Goal: Task Accomplishment & Management: Use online tool/utility

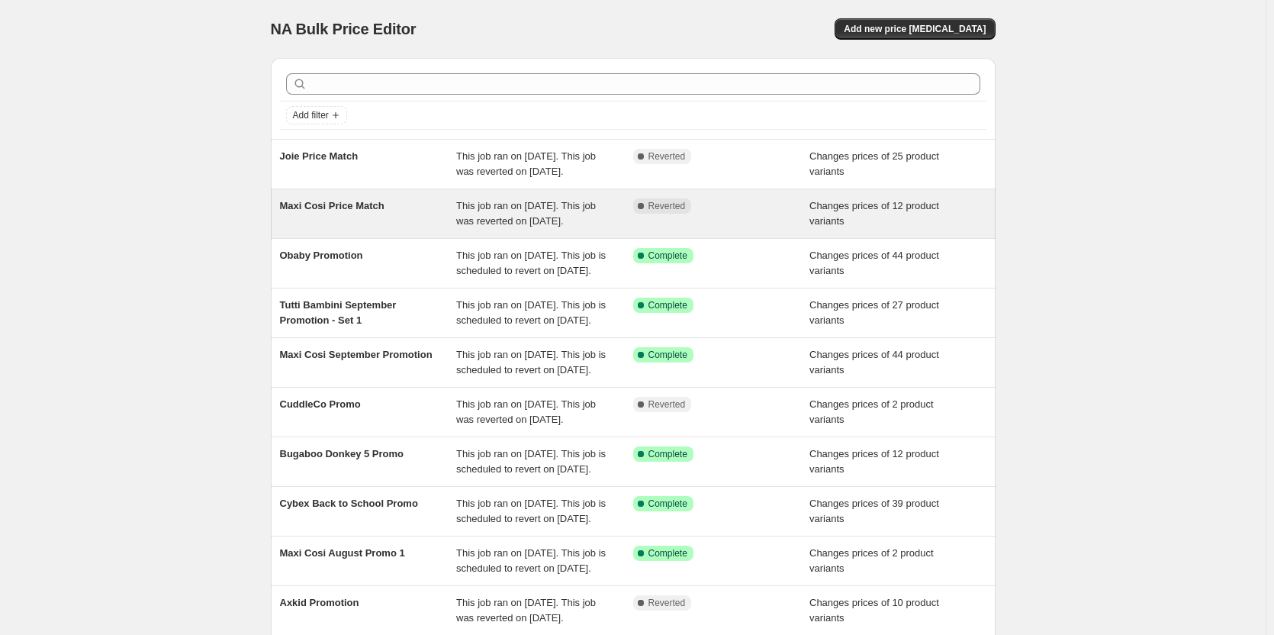
drag, startPoint x: 531, startPoint y: 228, endPoint x: 866, endPoint y: 240, distance: 335.1
click at [866, 229] on div "Changes prices of 12 product variants" at bounding box center [897, 213] width 177 height 31
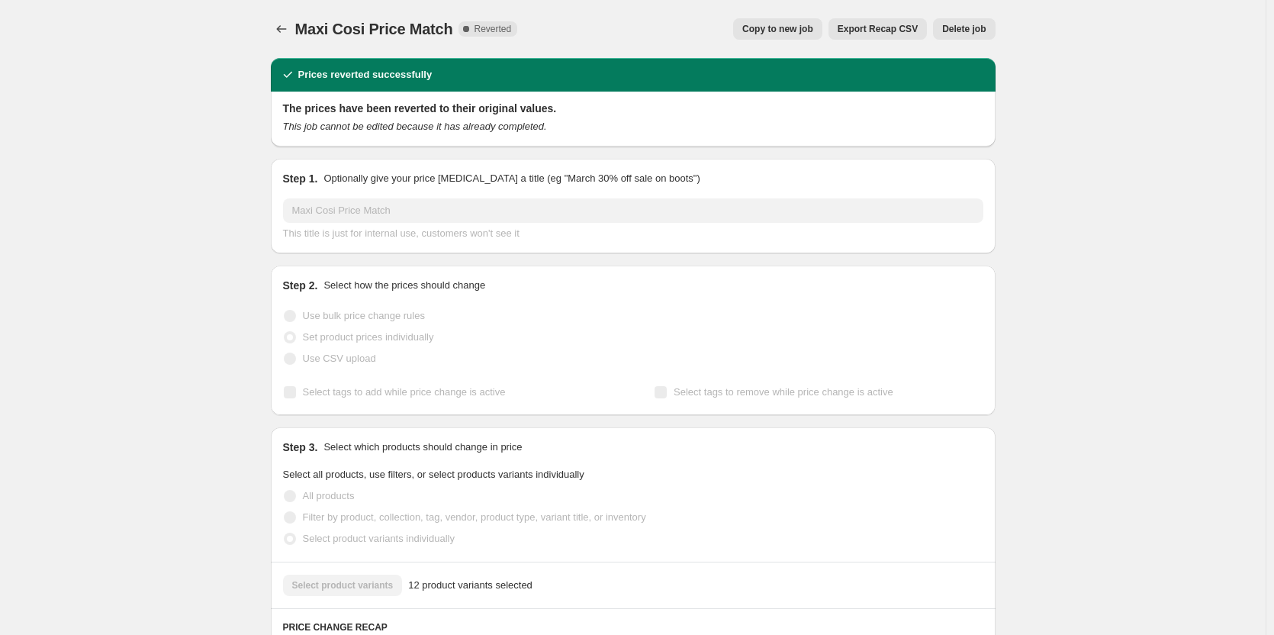
click at [792, 29] on span "Copy to new job" at bounding box center [777, 29] width 71 height 12
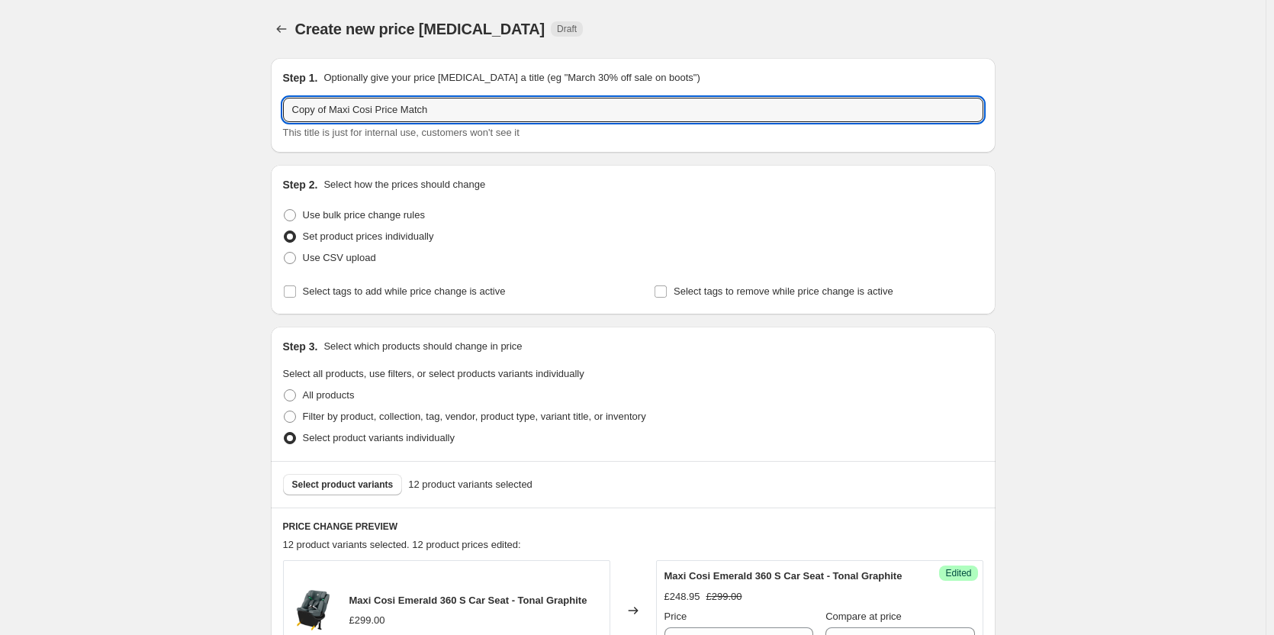
drag, startPoint x: 333, startPoint y: 108, endPoint x: 243, endPoint y: 92, distance: 90.7
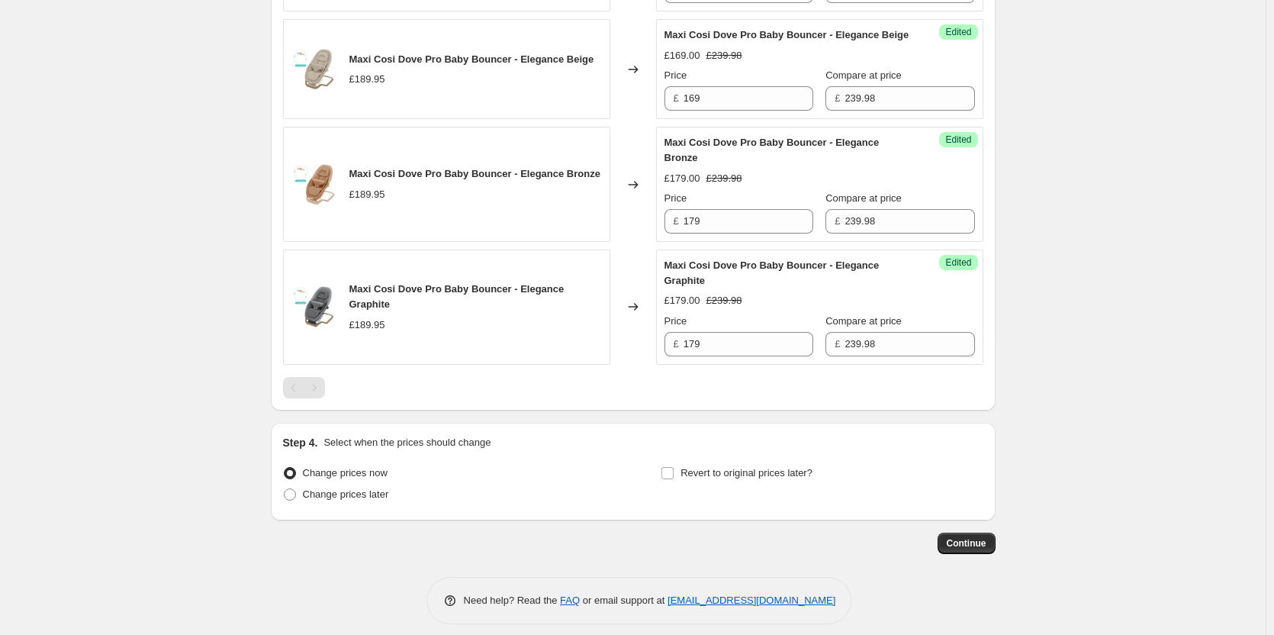
scroll to position [1626, 0]
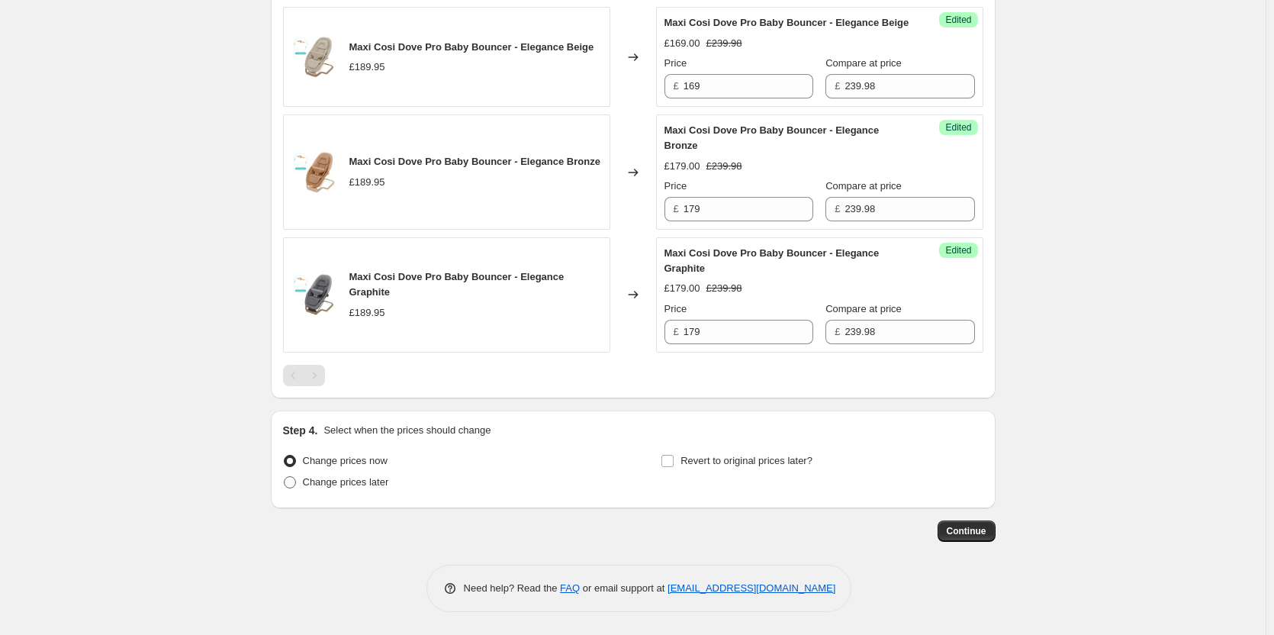
type input "Maxi Cosi Price Match"
click at [362, 478] on span "Change prices later" at bounding box center [346, 482] width 86 height 15
click at [285, 477] on input "Change prices later" at bounding box center [284, 476] width 1 height 1
radio input "true"
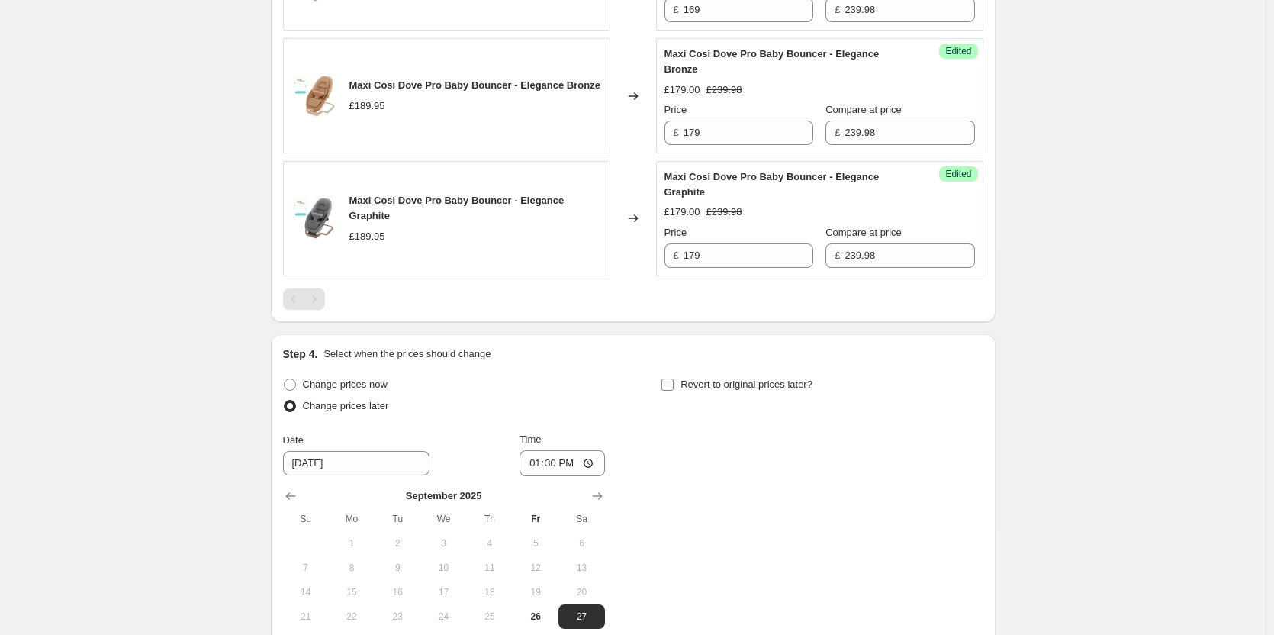
click at [790, 390] on span "Revert to original prices later?" at bounding box center [746, 383] width 132 height 11
click at [674, 391] on input "Revert to original prices later?" at bounding box center [667, 384] width 12 height 12
checkbox input "true"
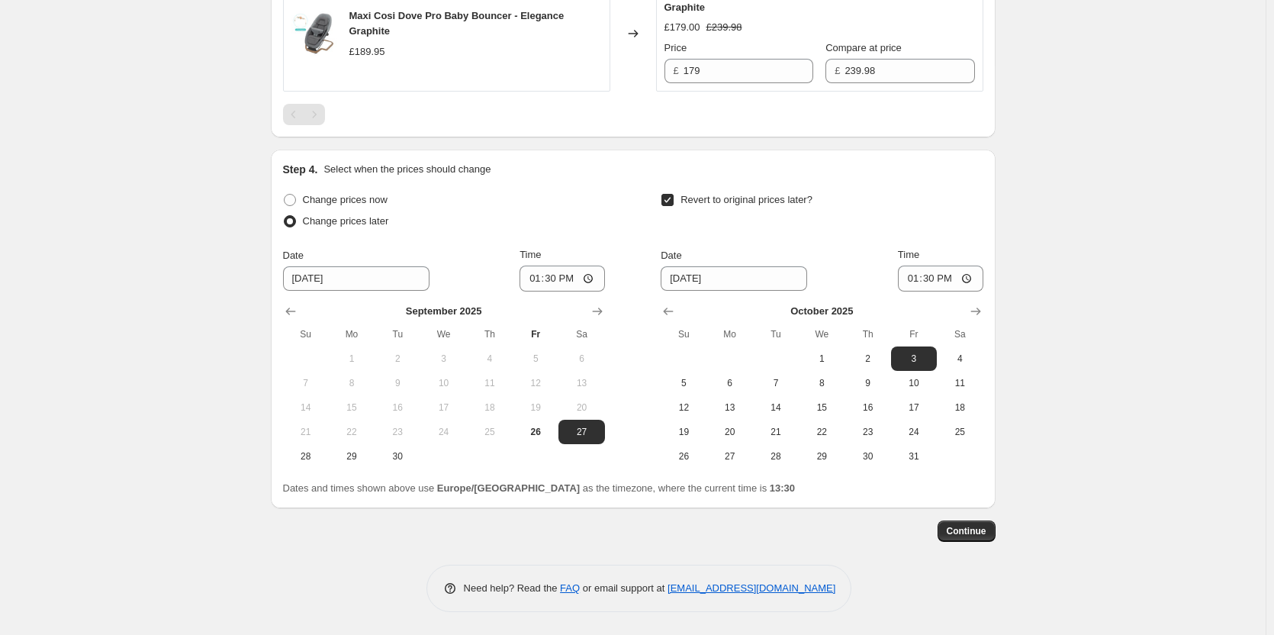
scroll to position [1887, 0]
click at [534, 426] on span "26" at bounding box center [536, 432] width 34 height 12
type input "[DATE]"
drag, startPoint x: 680, startPoint y: 305, endPoint x: 690, endPoint y: 308, distance: 10.4
click at [676, 306] on icon "Show previous month, September 2025" at bounding box center [668, 311] width 15 height 15
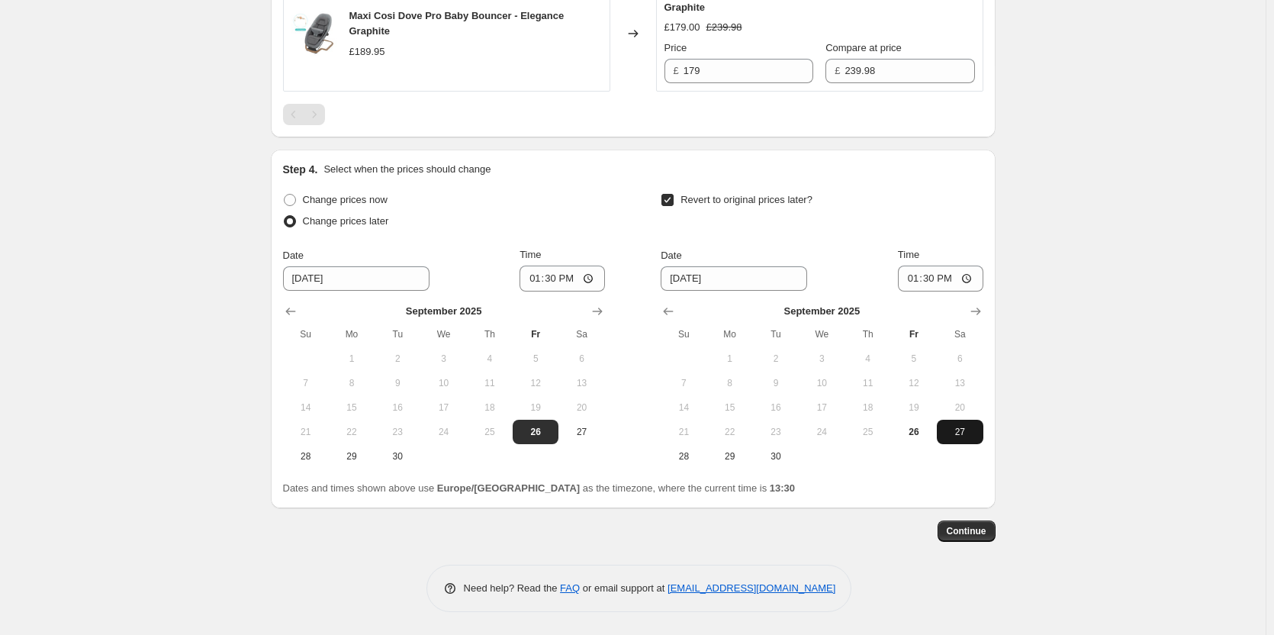
click at [965, 429] on span "27" at bounding box center [960, 432] width 34 height 12
type input "[DATE]"
click at [561, 275] on input "13:30" at bounding box center [562, 278] width 85 height 26
type input "18:00"
click at [938, 278] on input "06:30" at bounding box center [940, 278] width 85 height 26
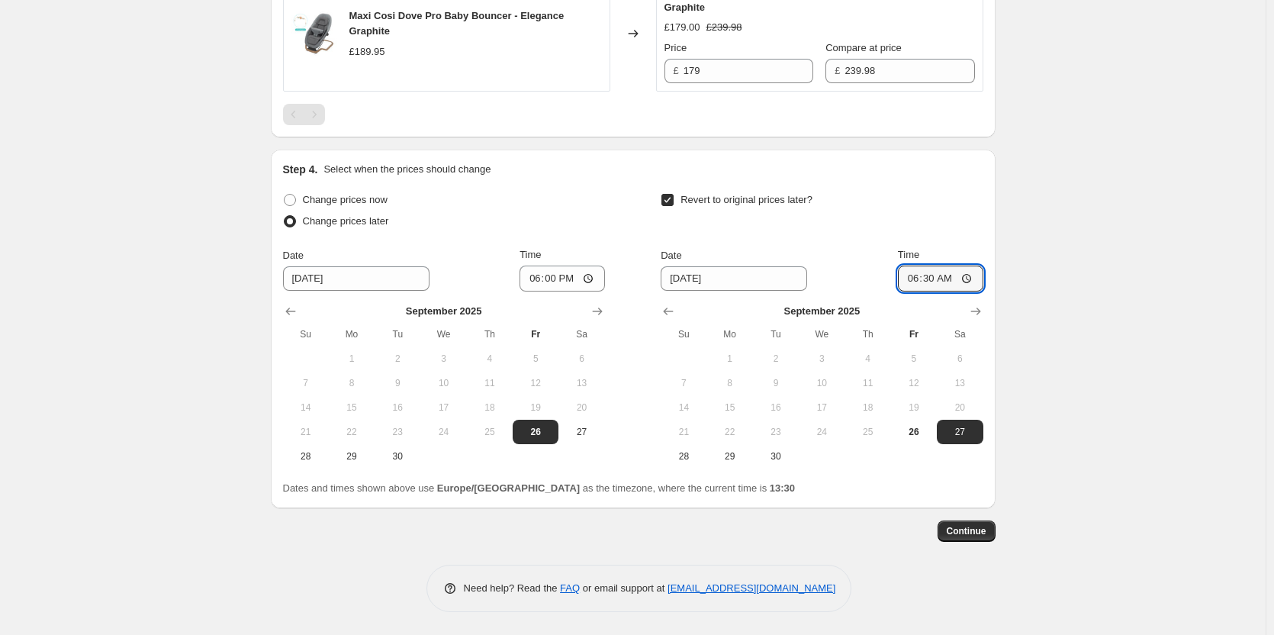
type input "06:00"
click at [967, 536] on span "Continue" at bounding box center [967, 531] width 40 height 12
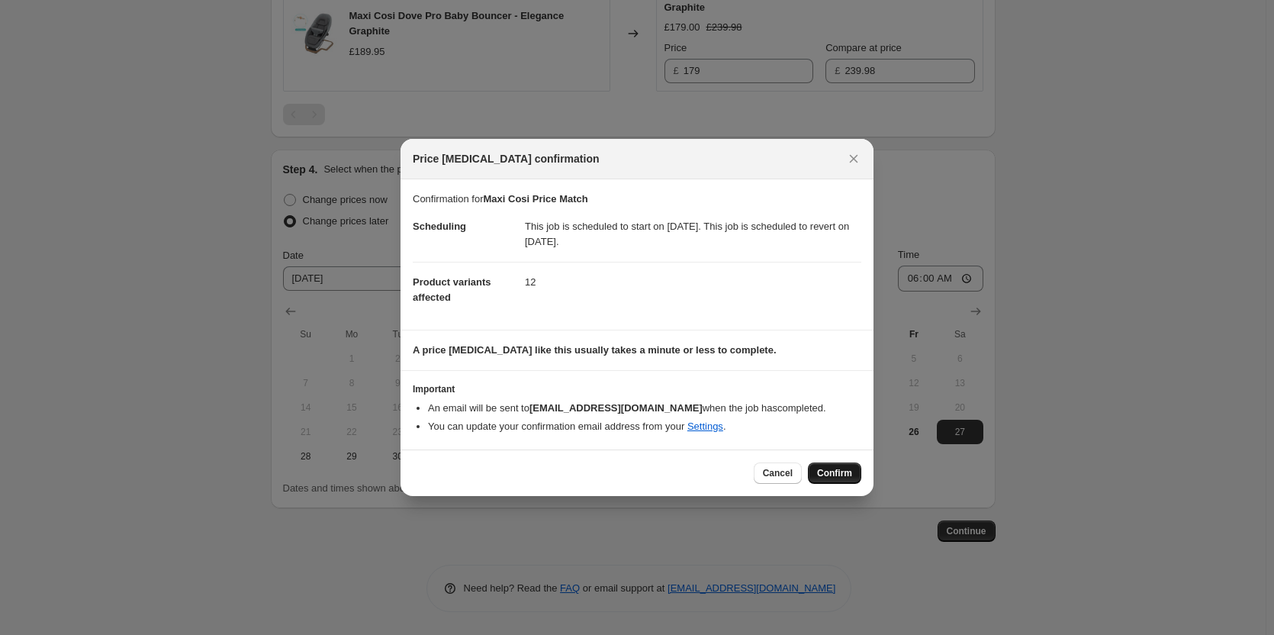
click at [851, 480] on button "Confirm" at bounding box center [834, 472] width 53 height 21
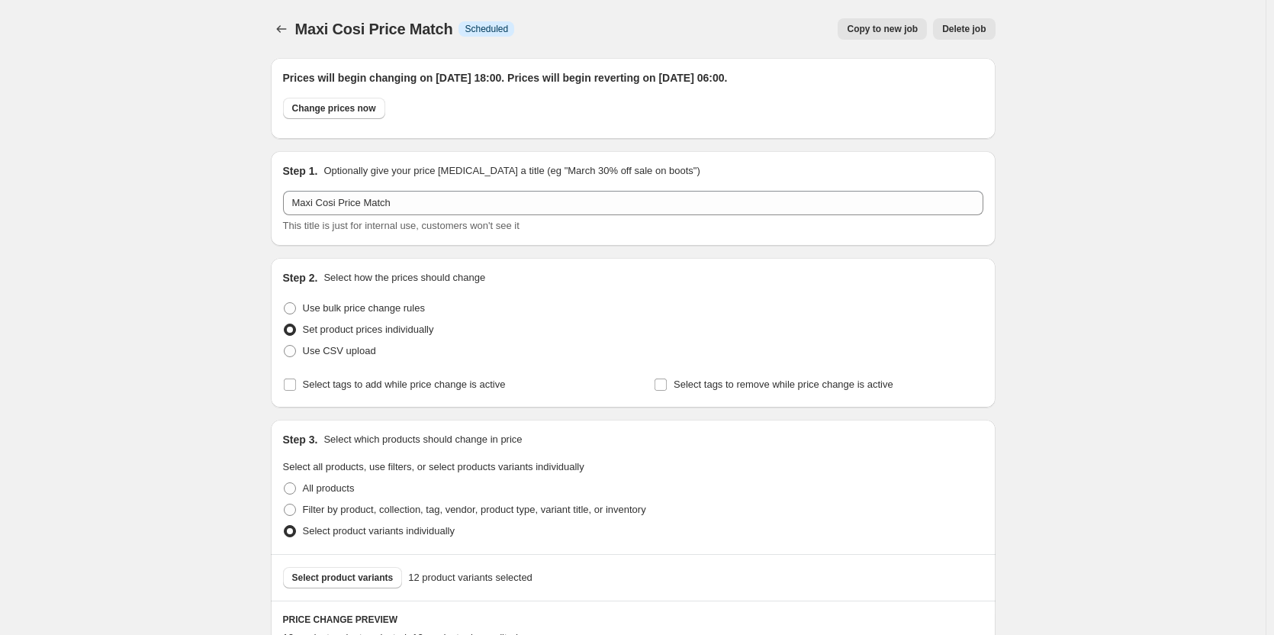
click at [880, 18] on button "Copy to new job" at bounding box center [882, 28] width 89 height 21
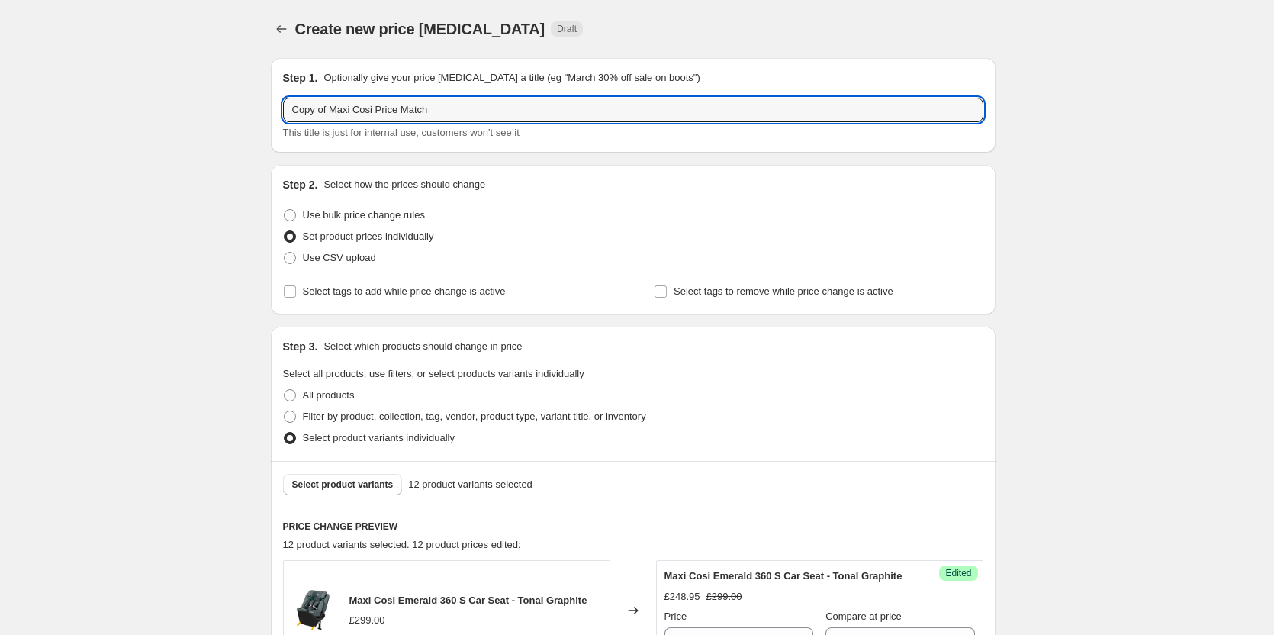
drag, startPoint x: 332, startPoint y: 110, endPoint x: 169, endPoint y: 110, distance: 163.3
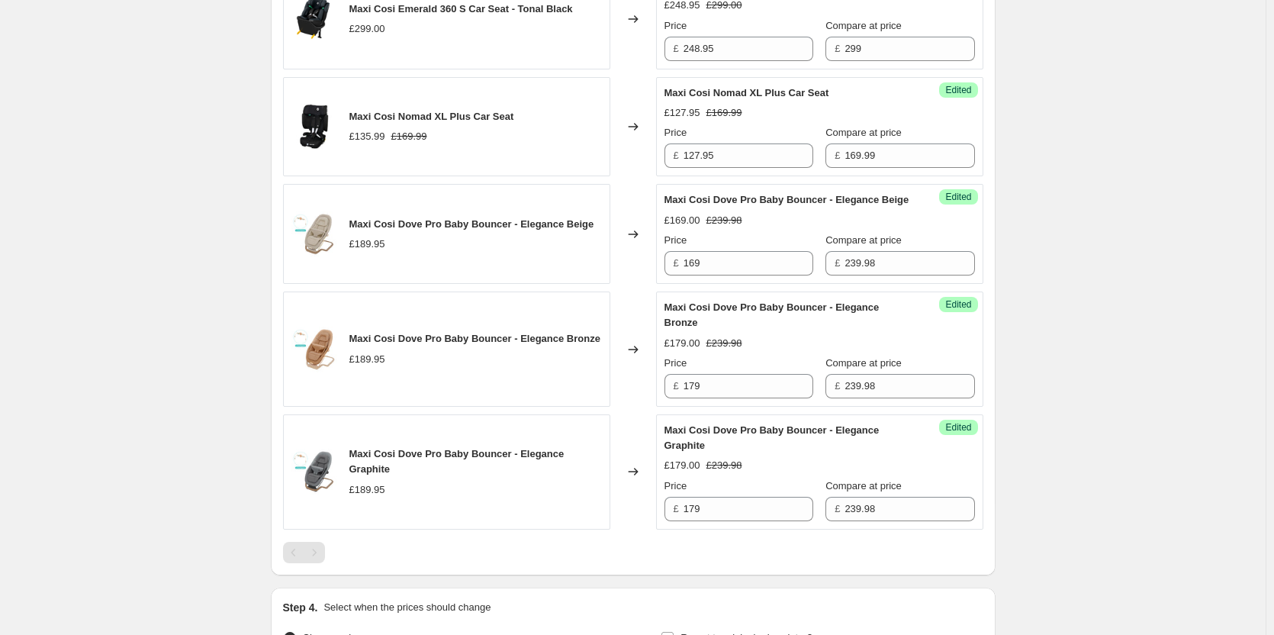
scroll to position [1626, 0]
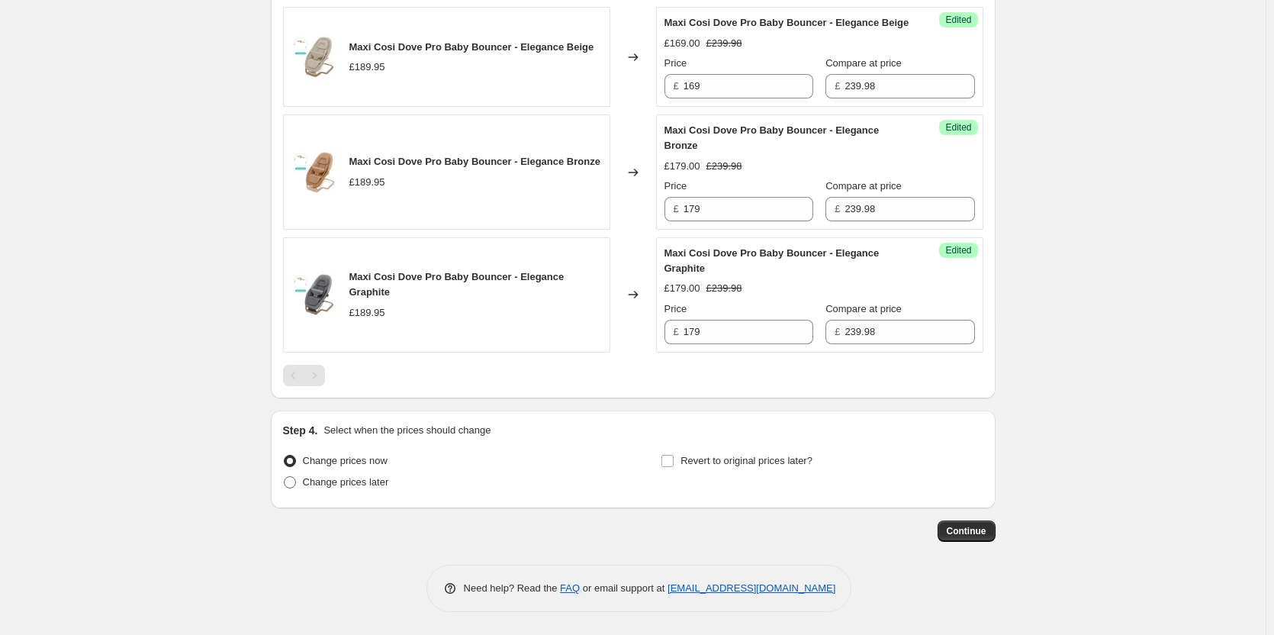
type input "Maxi Cosi Price Match"
click at [372, 487] on span "Change prices later" at bounding box center [346, 481] width 86 height 11
click at [285, 477] on input "Change prices later" at bounding box center [284, 476] width 1 height 1
radio input "true"
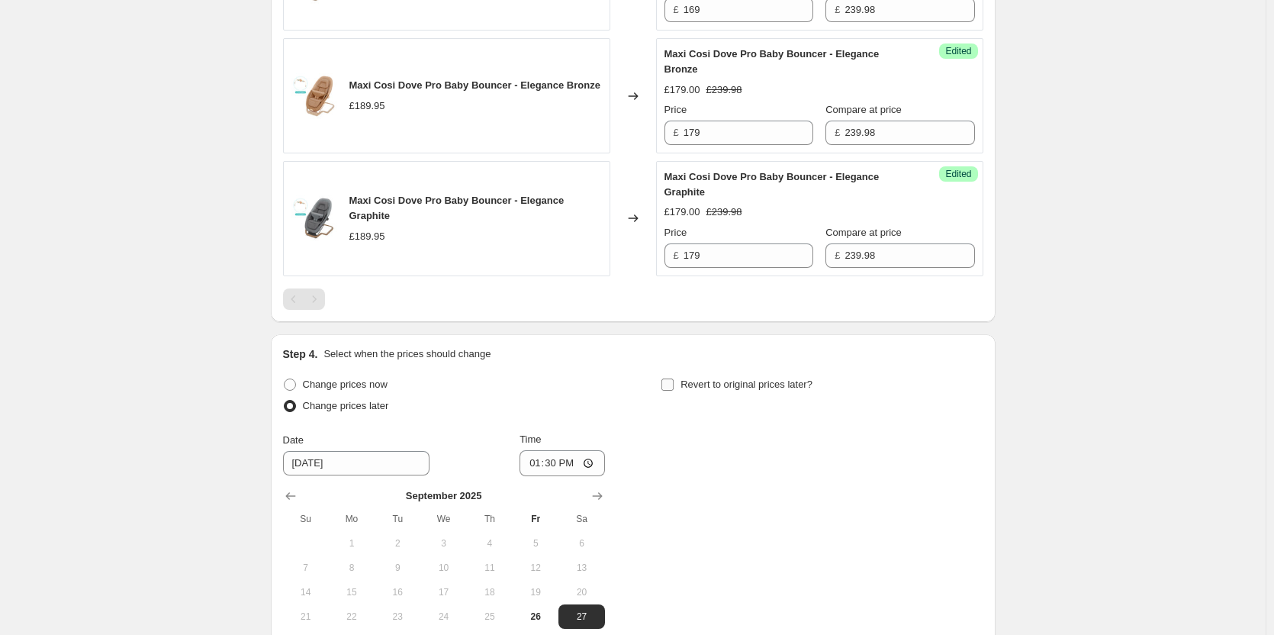
click at [752, 392] on span "Revert to original prices later?" at bounding box center [746, 384] width 132 height 15
click at [674, 391] on input "Revert to original prices later?" at bounding box center [667, 384] width 12 height 12
checkbox input "true"
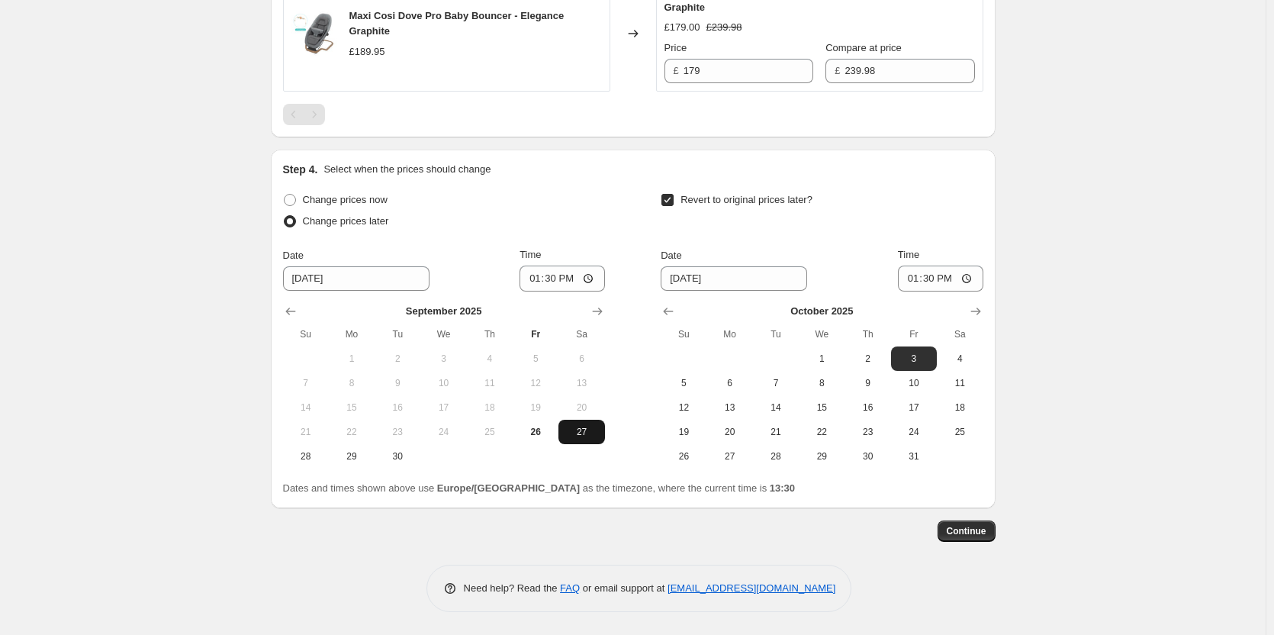
scroll to position [1887, 0]
click at [662, 312] on button "Show previous month, September 2025" at bounding box center [668, 311] width 21 height 21
click at [688, 449] on button "28" at bounding box center [684, 456] width 46 height 24
type input "[DATE]"
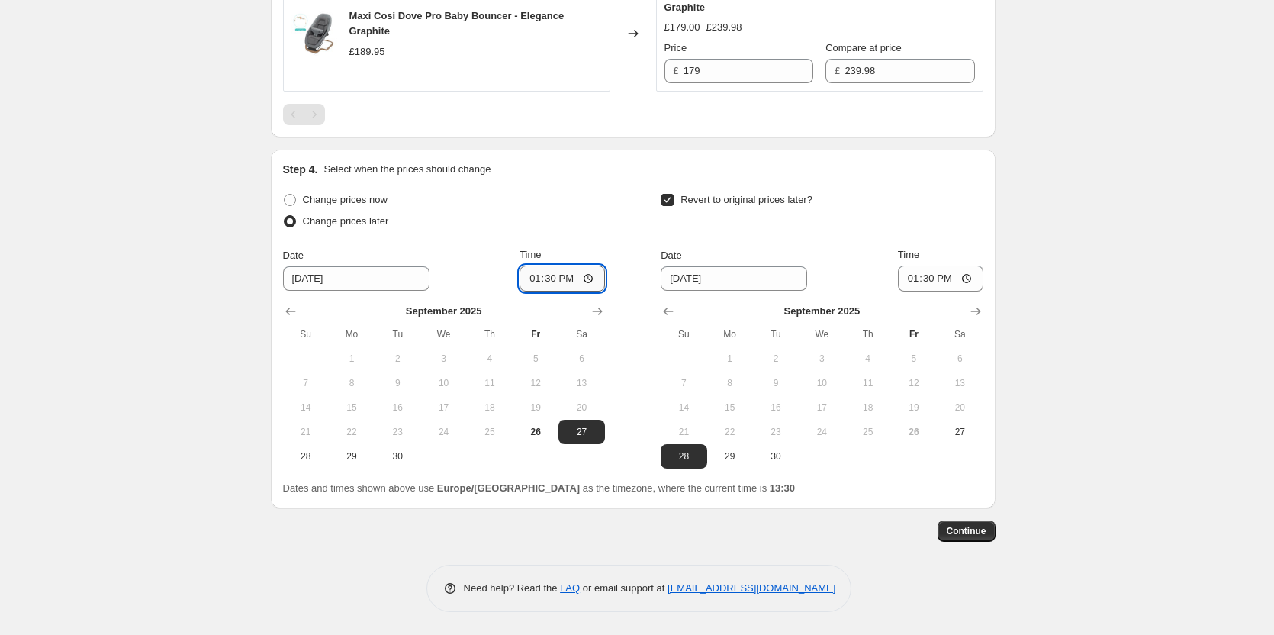
click at [552, 275] on input "13:30" at bounding box center [562, 278] width 85 height 26
click at [552, 281] on input "01:59" at bounding box center [562, 278] width 85 height 26
click at [556, 280] on input "01:59" at bounding box center [562, 278] width 85 height 26
type input "18:00"
click at [933, 279] on input "06:30" at bounding box center [940, 278] width 85 height 26
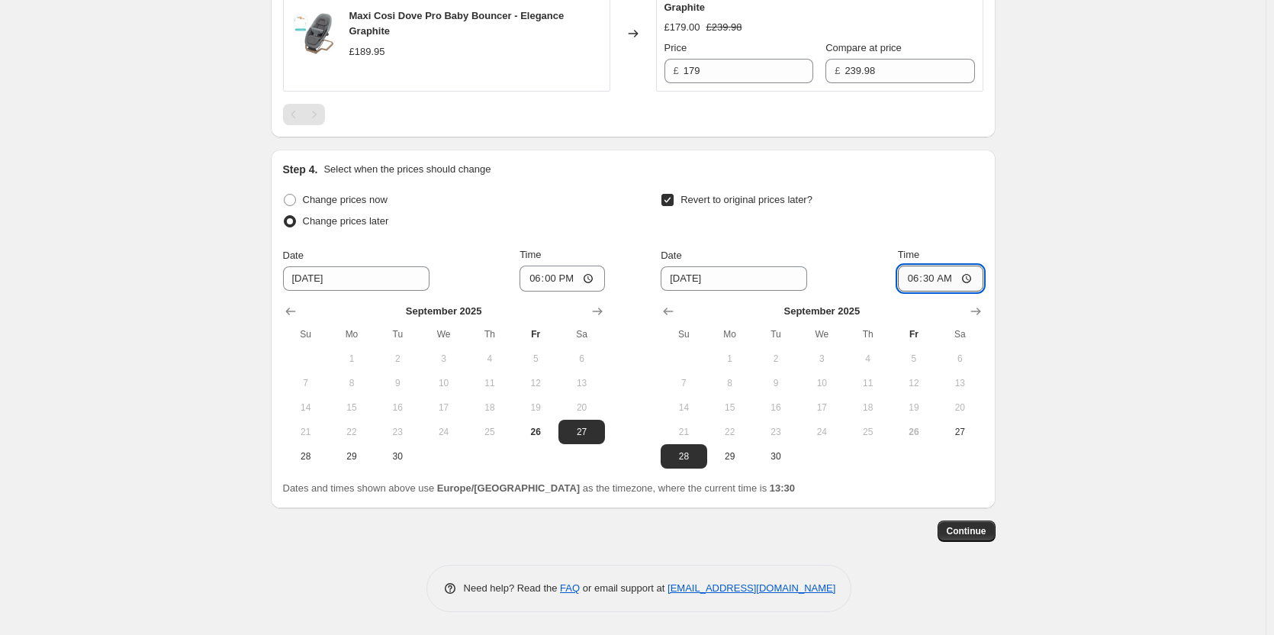
type input "06:00"
click at [994, 529] on button "Continue" at bounding box center [967, 530] width 58 height 21
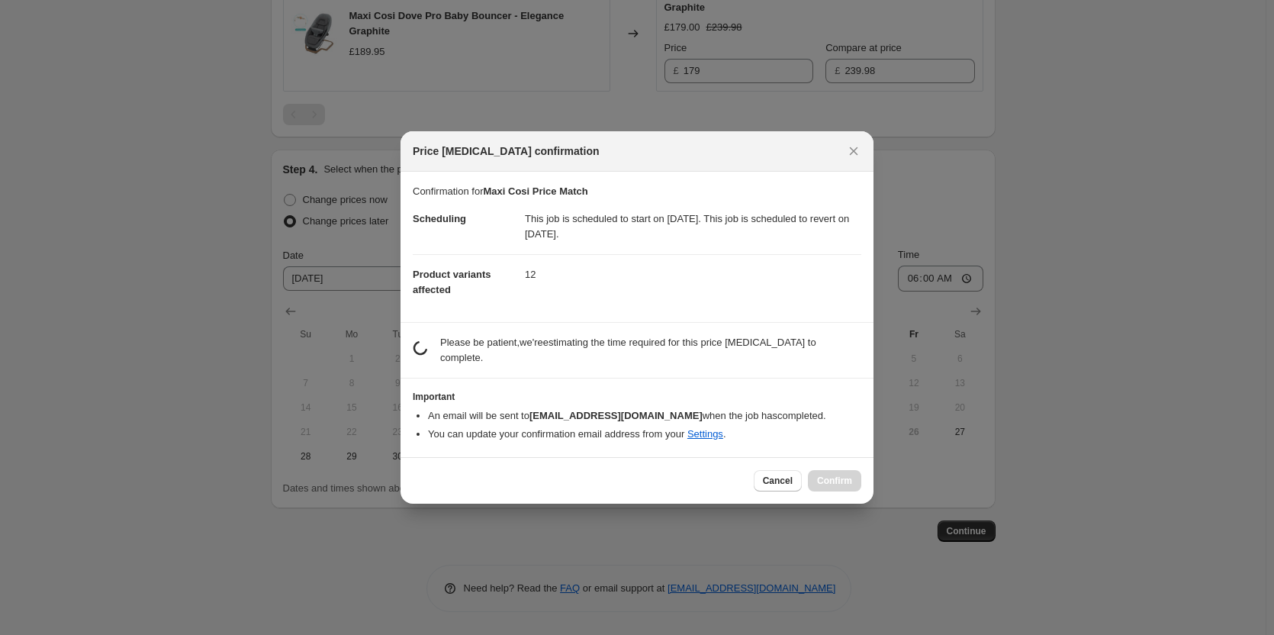
scroll to position [0, 0]
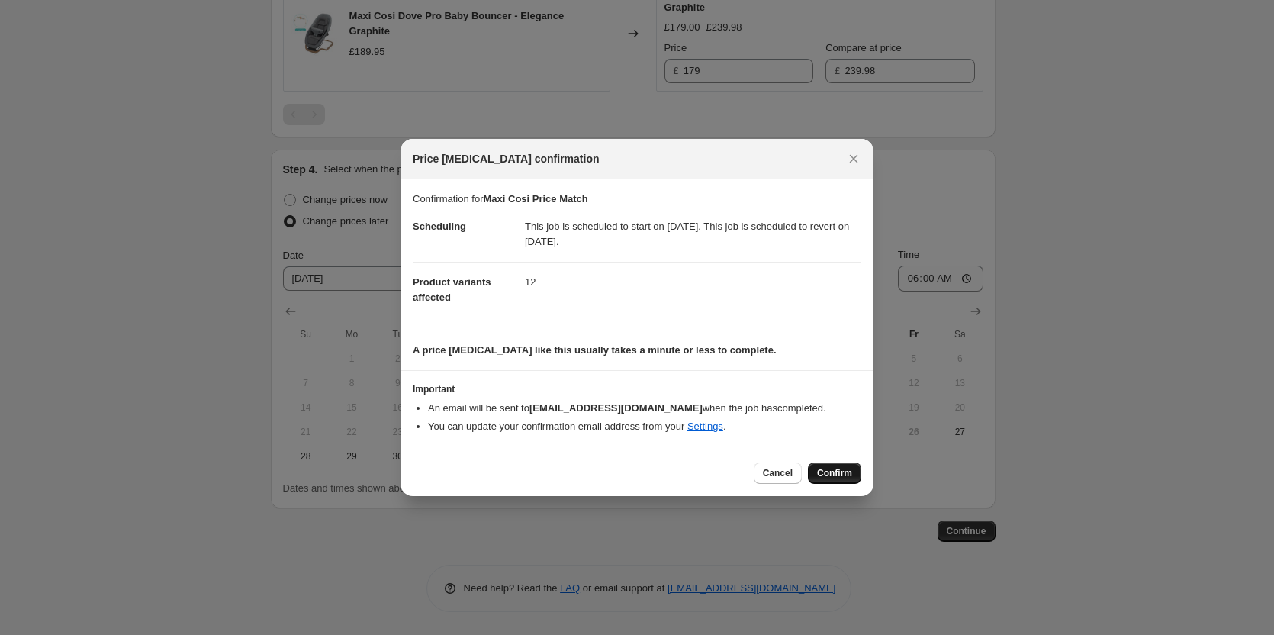
click at [834, 475] on span "Confirm" at bounding box center [834, 473] width 35 height 12
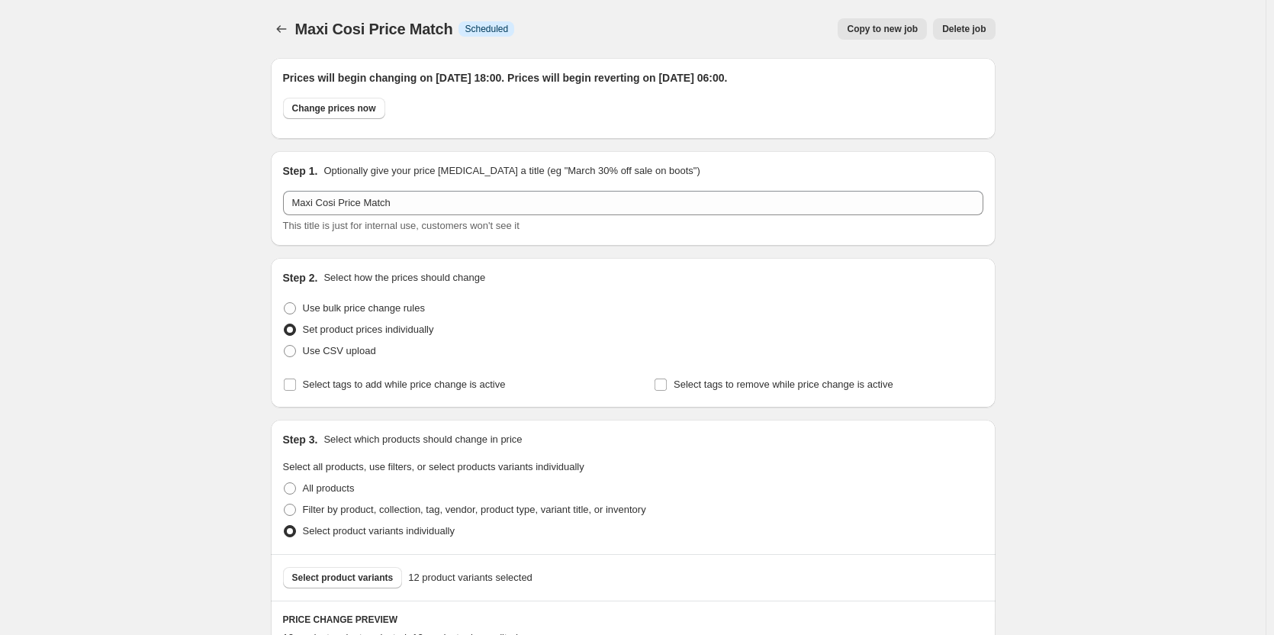
click at [883, 37] on button "Copy to new job" at bounding box center [882, 28] width 89 height 21
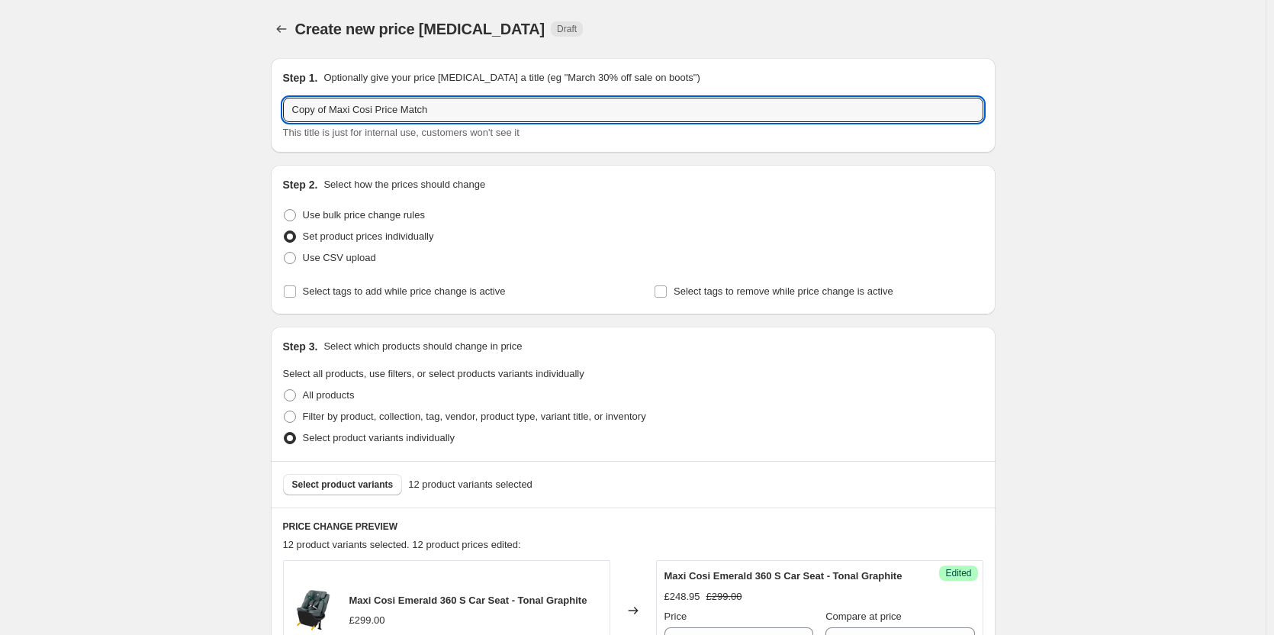
drag, startPoint x: 311, startPoint y: 107, endPoint x: 240, endPoint y: 107, distance: 70.9
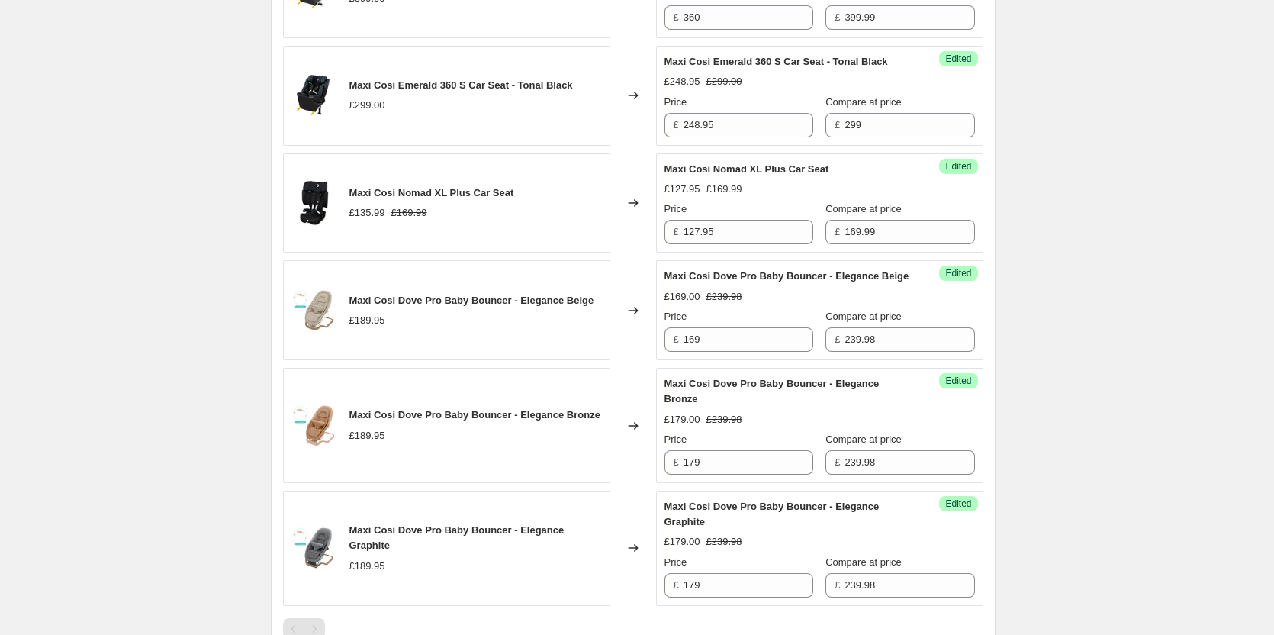
scroll to position [1626, 0]
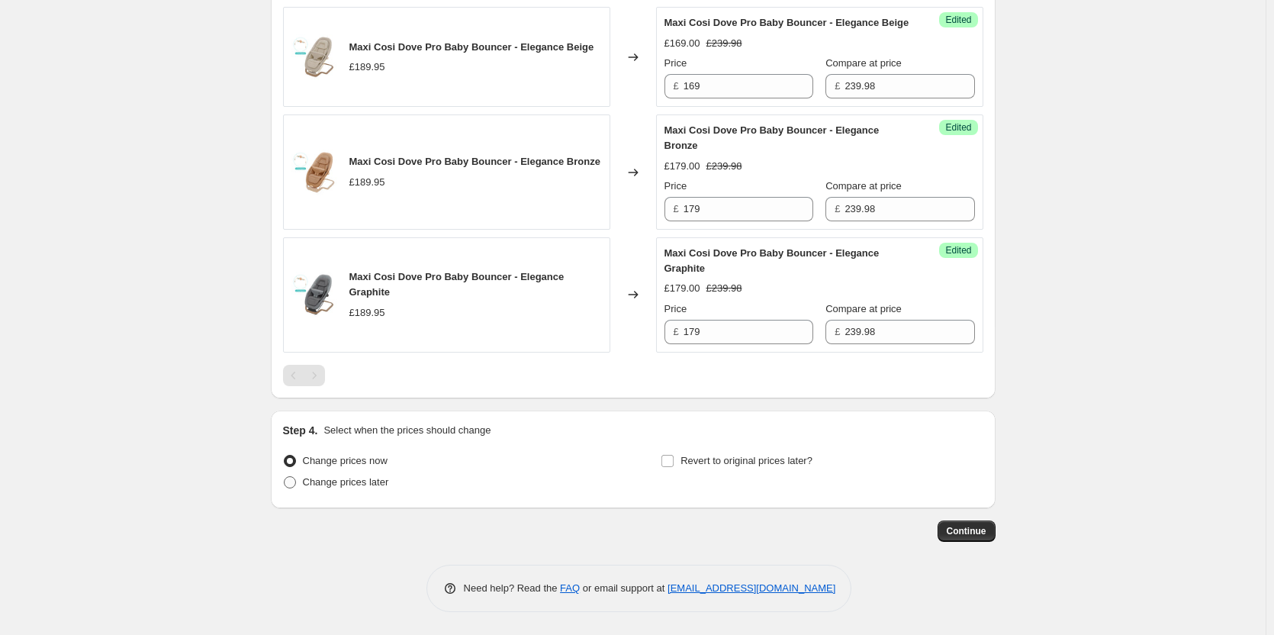
type input "Maxi Cosi Price Match"
click at [342, 487] on span "Change prices later" at bounding box center [346, 481] width 86 height 11
click at [285, 477] on input "Change prices later" at bounding box center [284, 476] width 1 height 1
radio input "true"
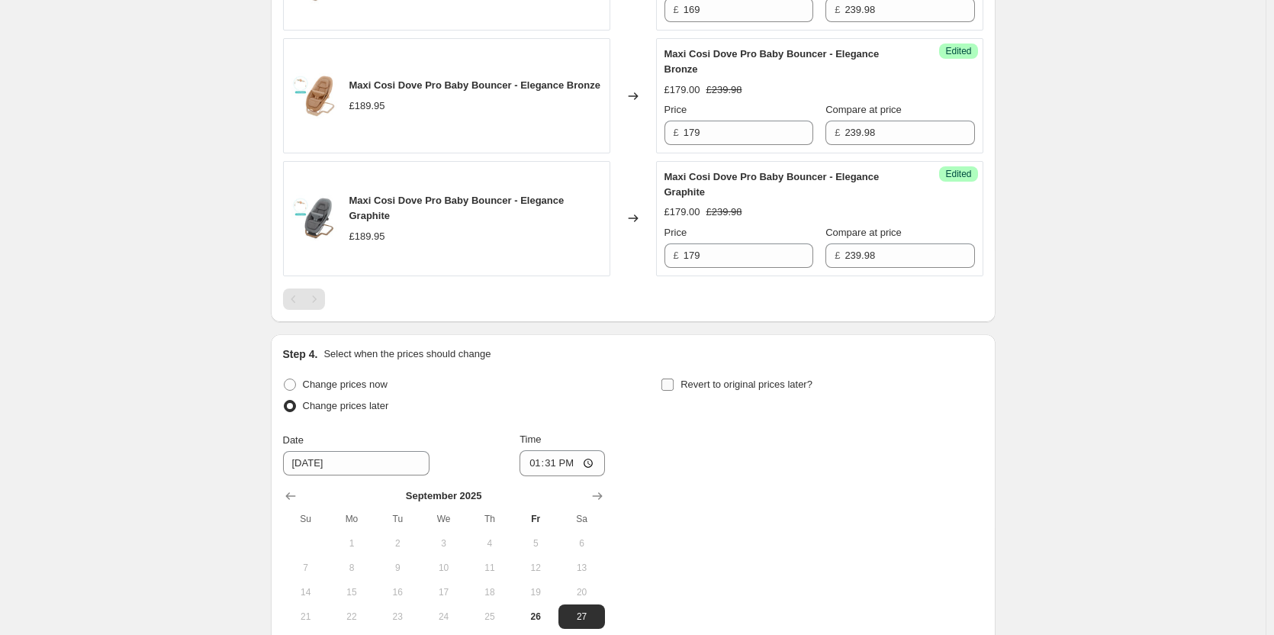
click at [730, 390] on span "Revert to original prices later?" at bounding box center [746, 383] width 132 height 11
click at [674, 391] on input "Revert to original prices later?" at bounding box center [667, 384] width 12 height 12
checkbox input "true"
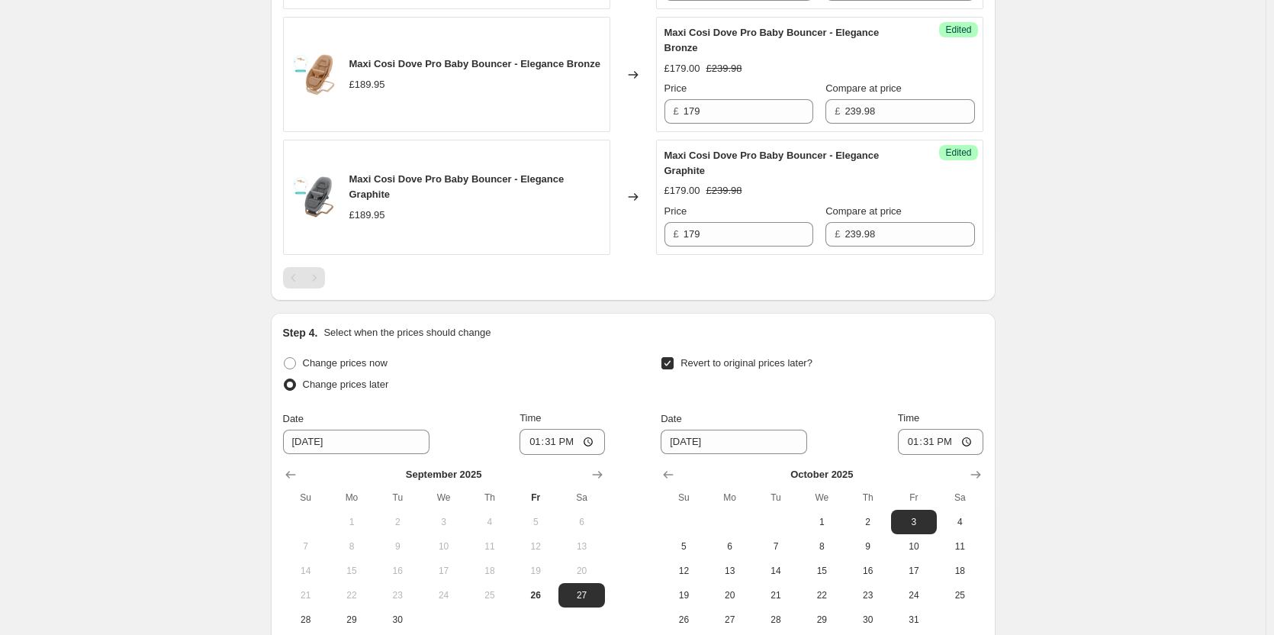
scroll to position [1887, 0]
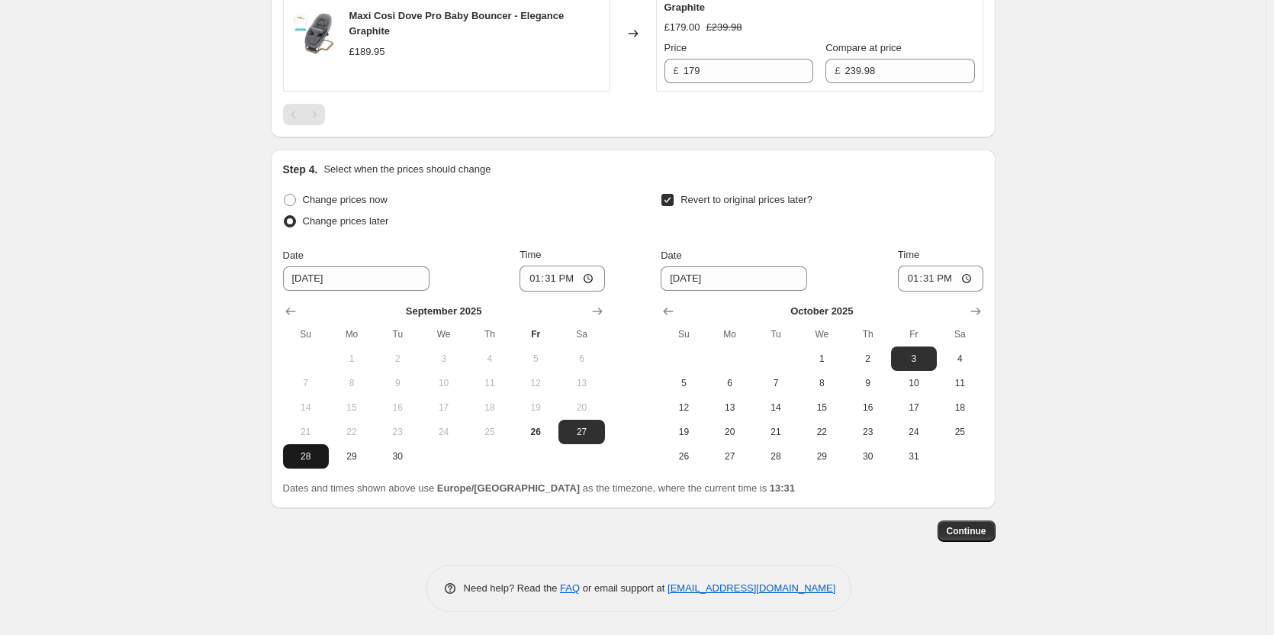
click at [299, 450] on span "28" at bounding box center [306, 456] width 34 height 12
type input "[DATE]"
click at [672, 307] on icon "Show previous month, September 2025" at bounding box center [668, 311] width 15 height 15
click at [731, 458] on span "29" at bounding box center [730, 456] width 34 height 12
type input "[DATE]"
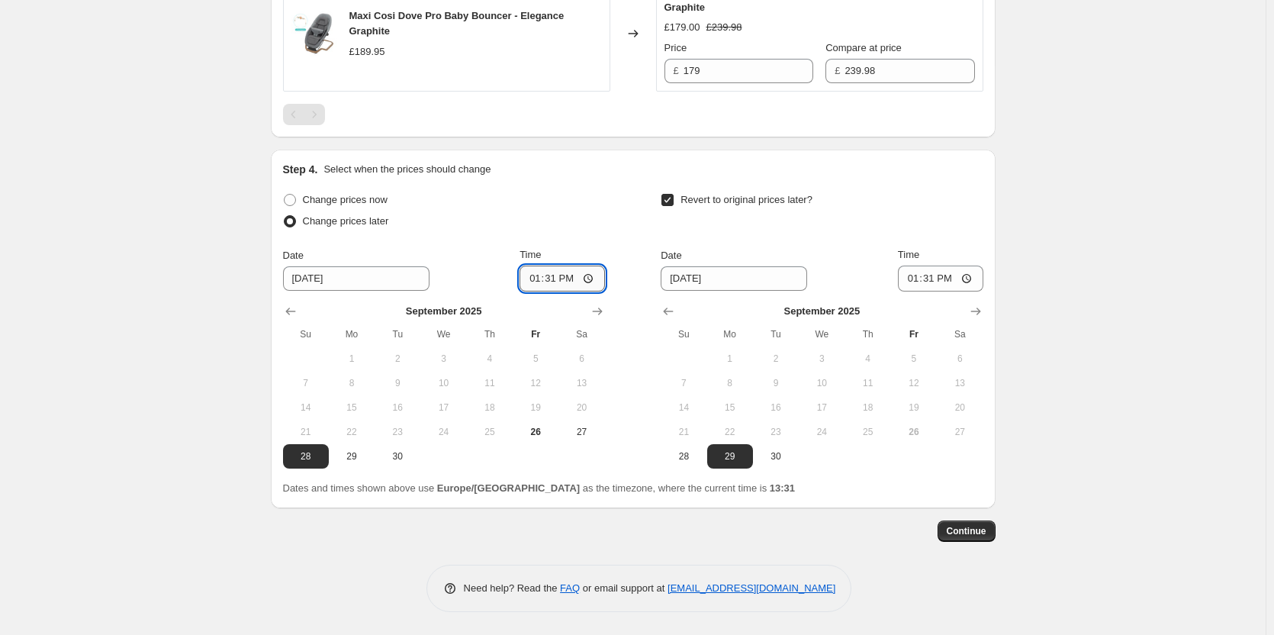
click at [561, 279] on input "13:31" at bounding box center [562, 278] width 85 height 26
type input "18:00"
click at [934, 275] on input "06:31" at bounding box center [940, 278] width 85 height 26
type input "06:00"
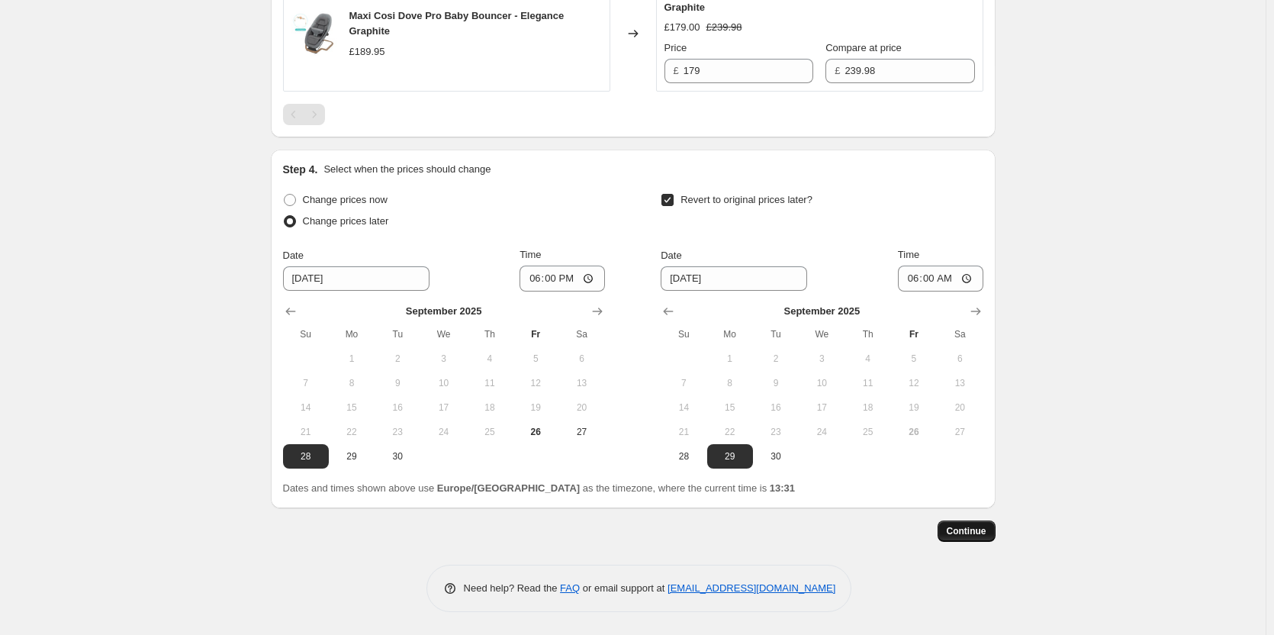
click at [976, 530] on span "Continue" at bounding box center [967, 531] width 40 height 12
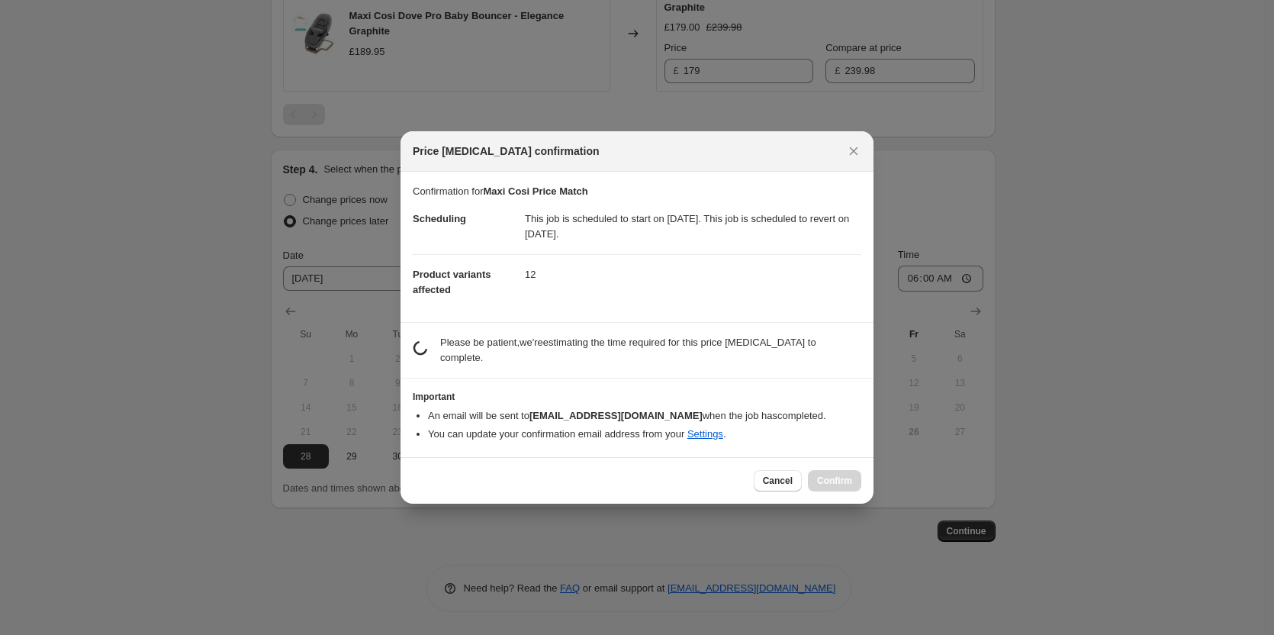
scroll to position [0, 0]
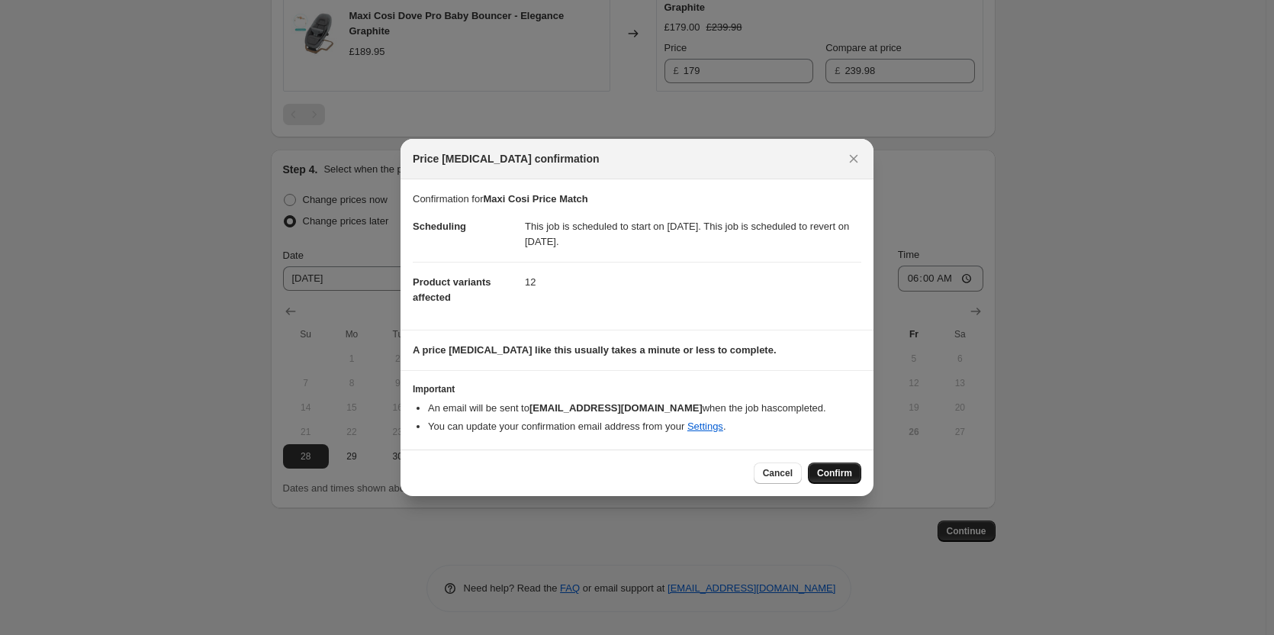
click at [819, 471] on span "Confirm" at bounding box center [834, 473] width 35 height 12
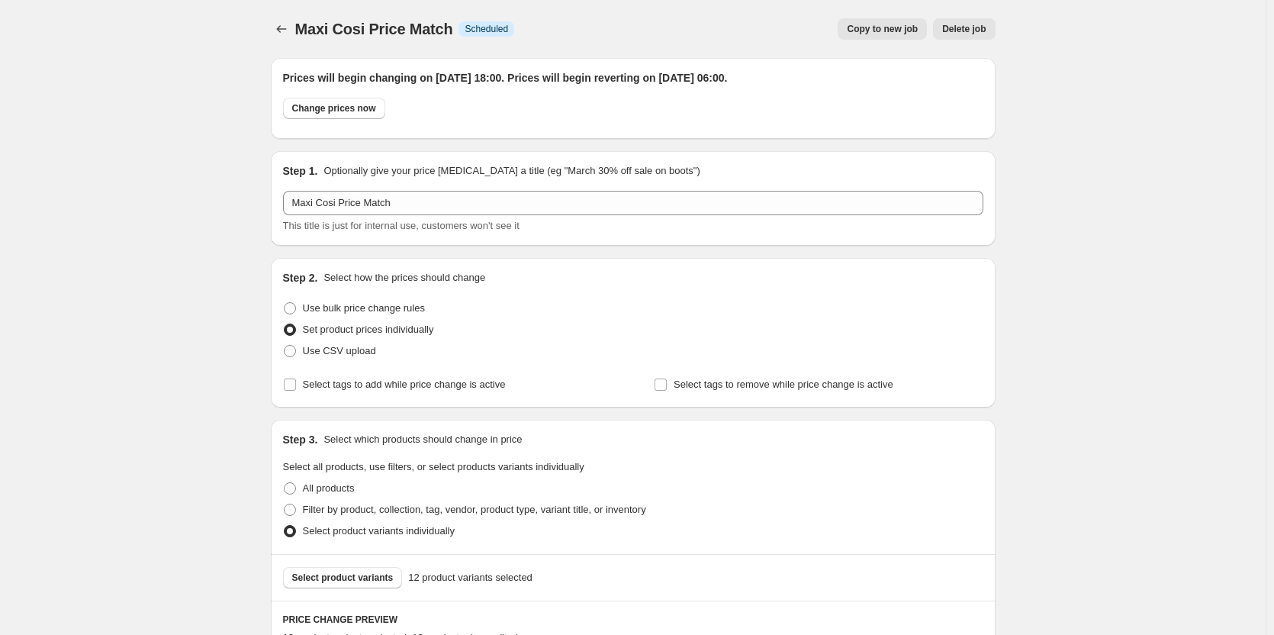
click at [295, 23] on div at bounding box center [283, 28] width 24 height 21
click at [284, 34] on icon "Price change jobs" at bounding box center [281, 28] width 15 height 15
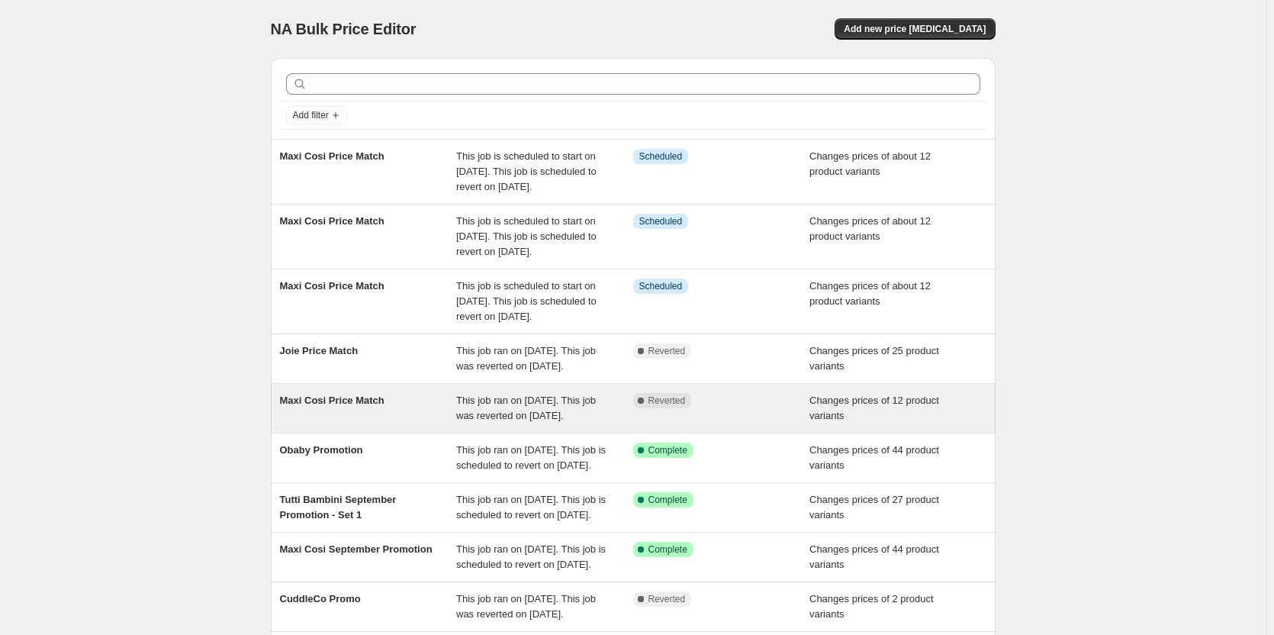
click at [620, 423] on div "This job ran on [DATE]. This job was reverted on [DATE]." at bounding box center [544, 408] width 177 height 31
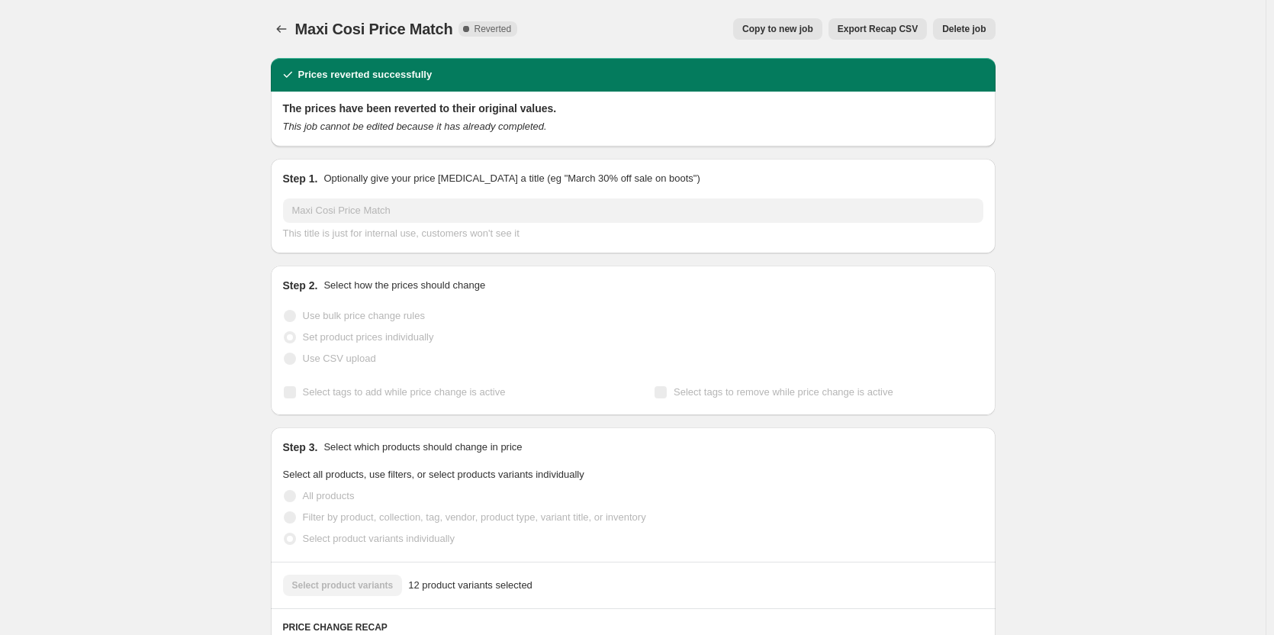
click at [971, 34] on span "Delete job" at bounding box center [963, 29] width 43 height 12
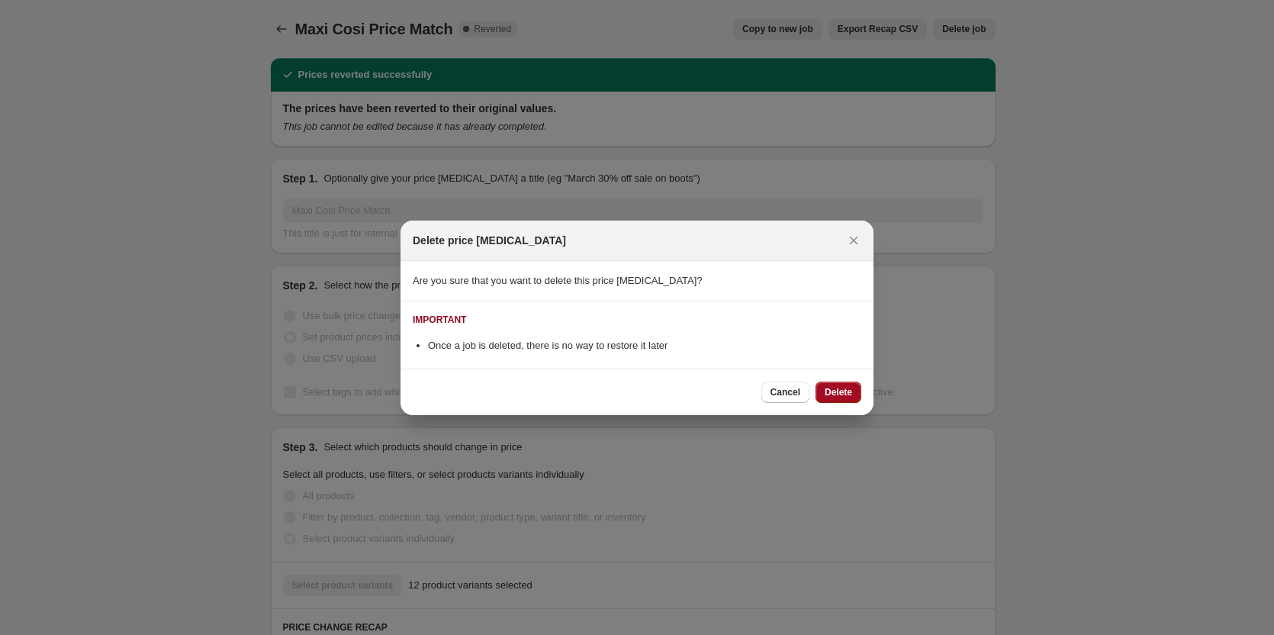
click at [832, 391] on span "Delete" at bounding box center [838, 392] width 27 height 12
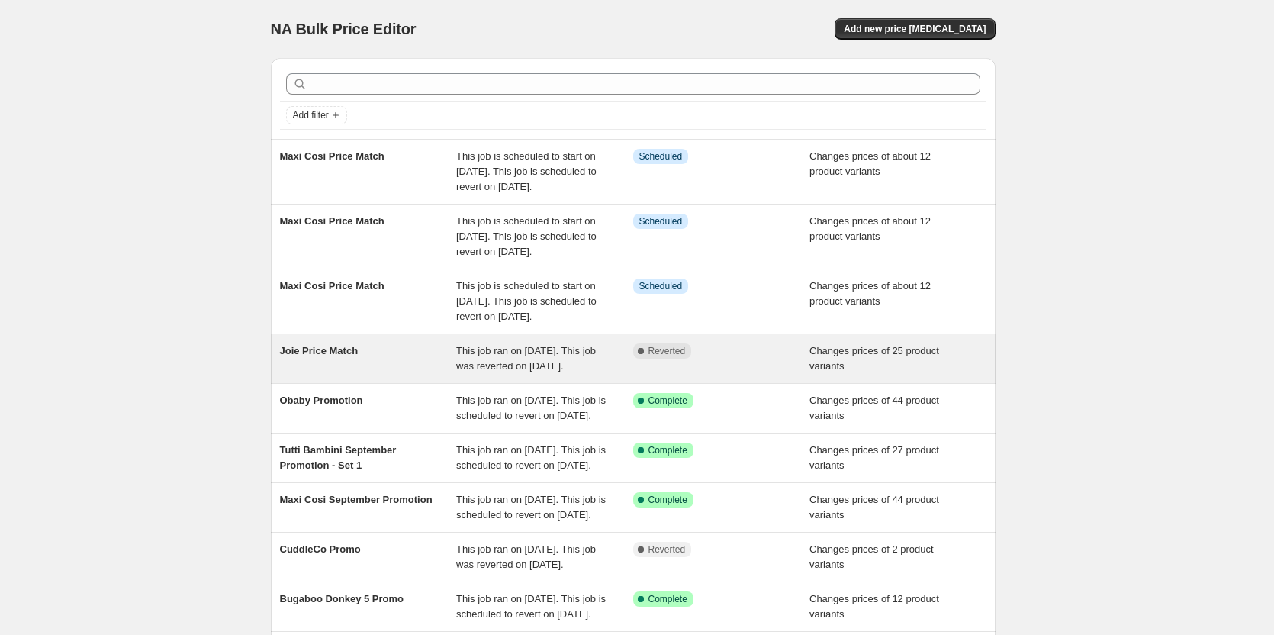
click at [684, 357] on span "Reverted" at bounding box center [666, 351] width 37 height 12
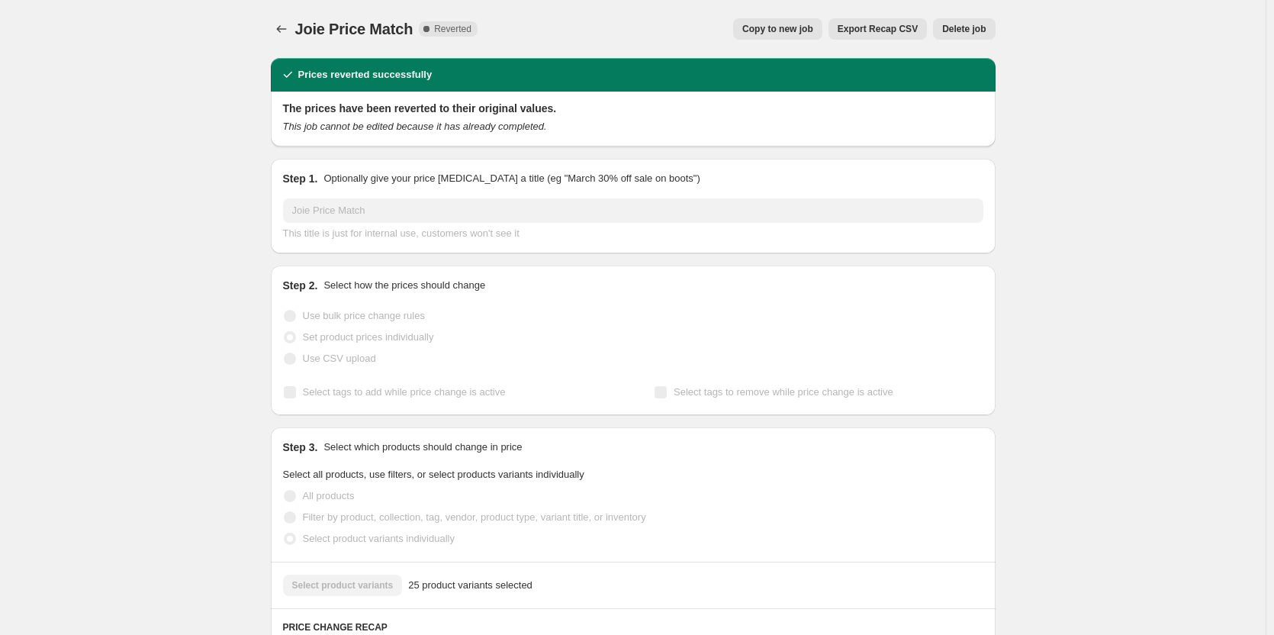
click at [796, 31] on span "Copy to new job" at bounding box center [777, 29] width 71 height 12
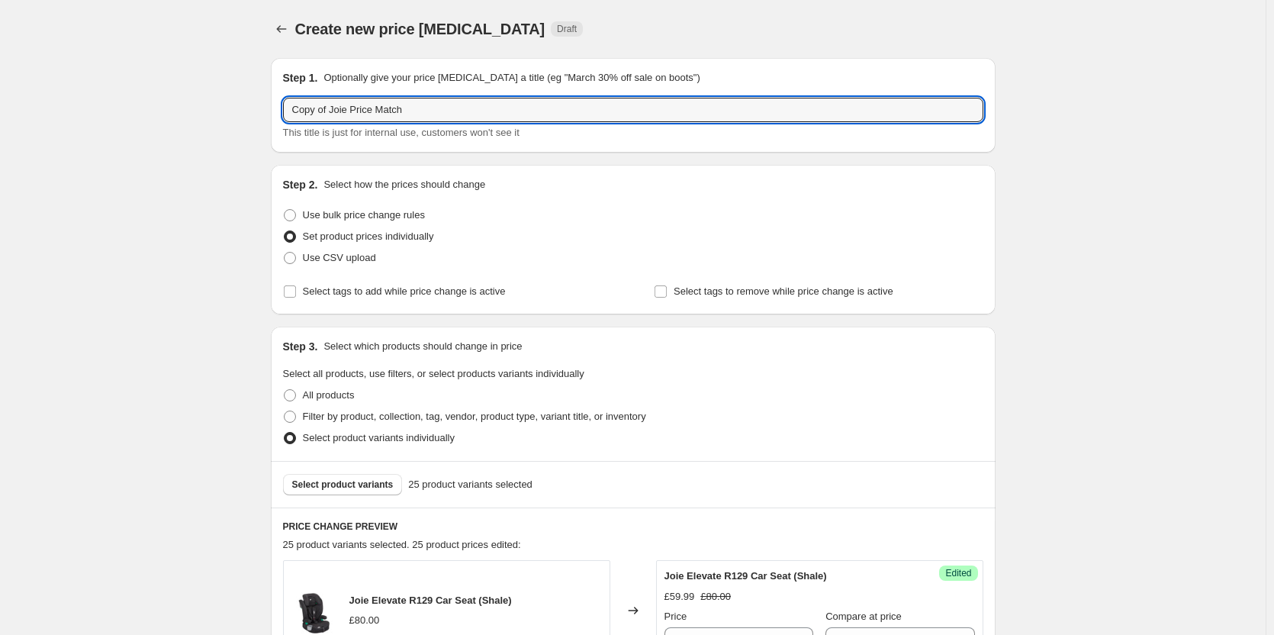
drag, startPoint x: 333, startPoint y: 111, endPoint x: 252, endPoint y: 111, distance: 80.9
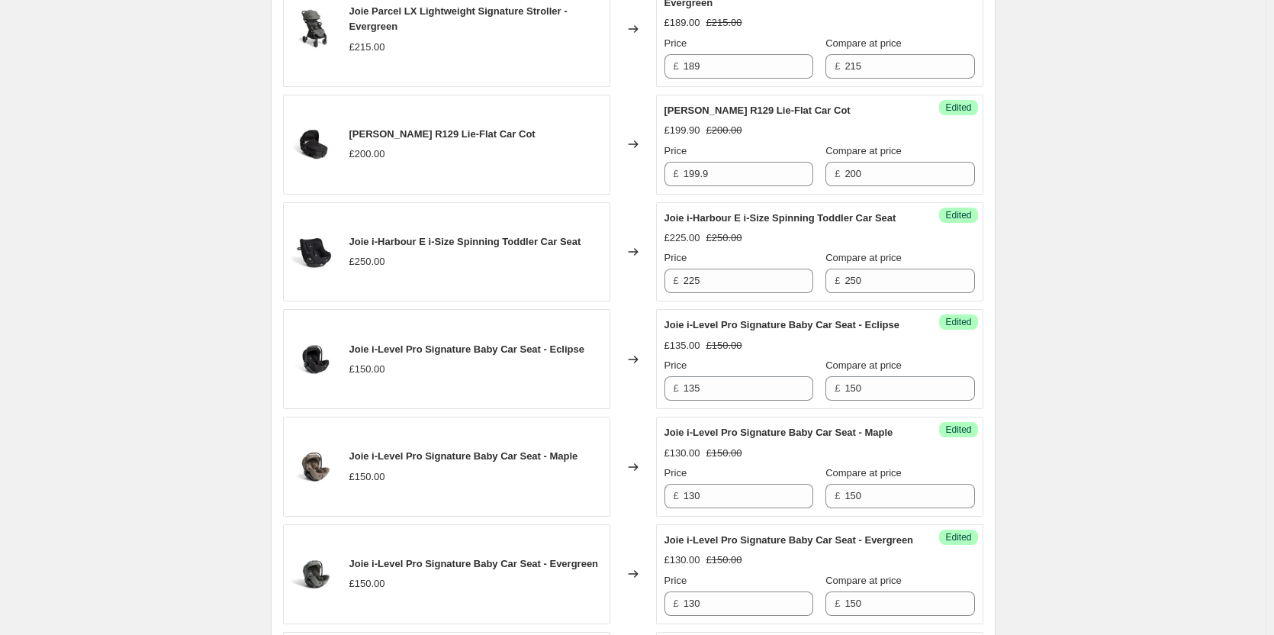
scroll to position [2441, 0]
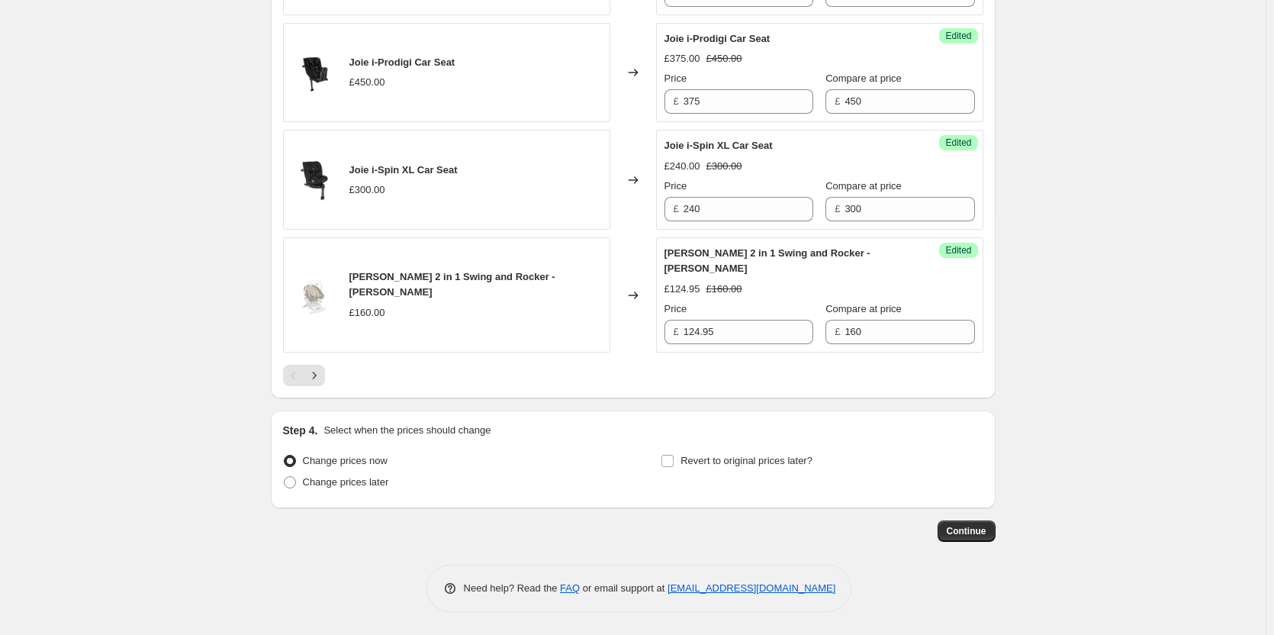
type input "Joie Price Match"
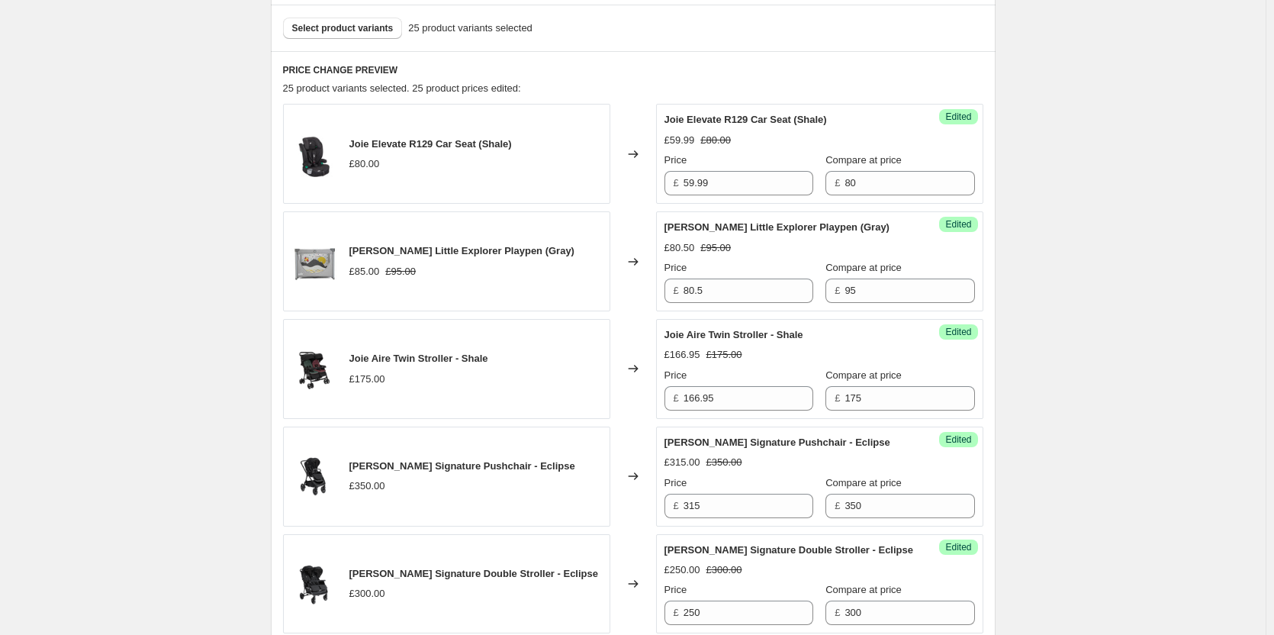
scroll to position [75, 0]
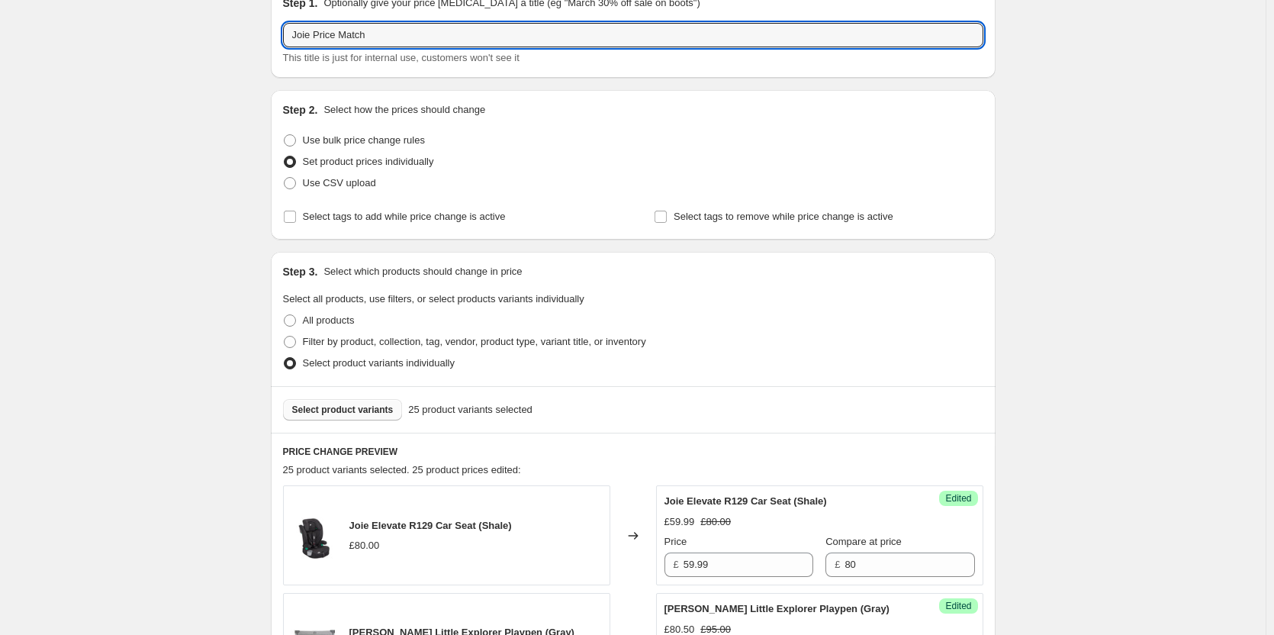
click at [379, 402] on button "Select product variants" at bounding box center [343, 409] width 120 height 21
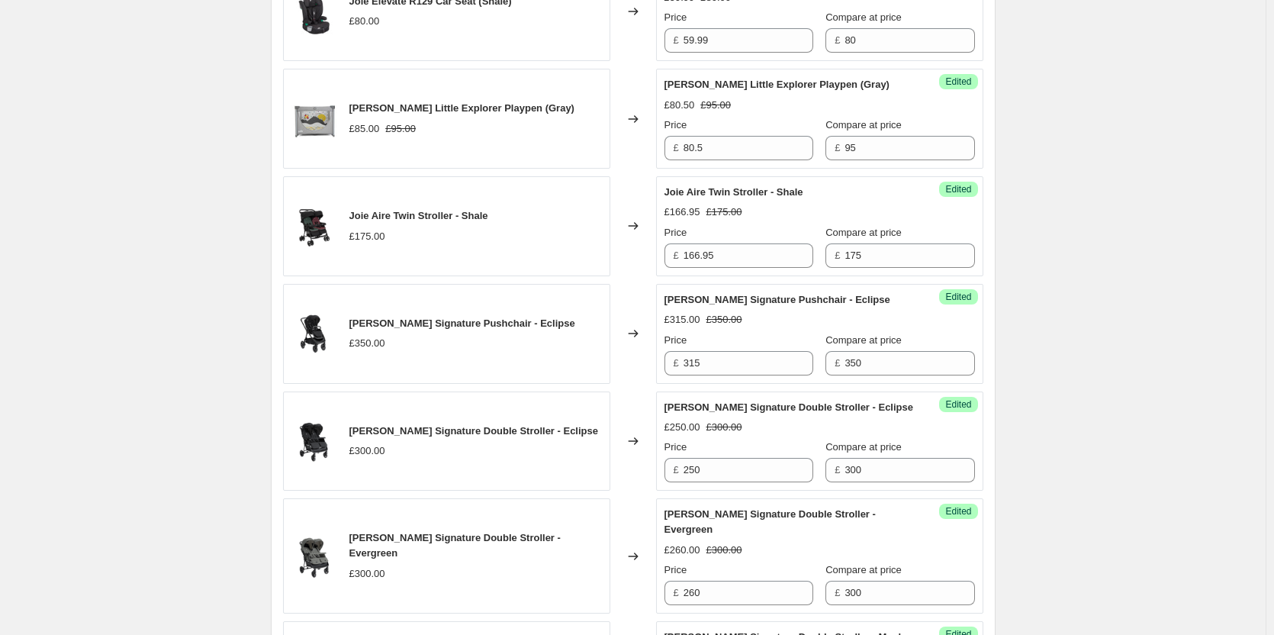
scroll to position [609, 0]
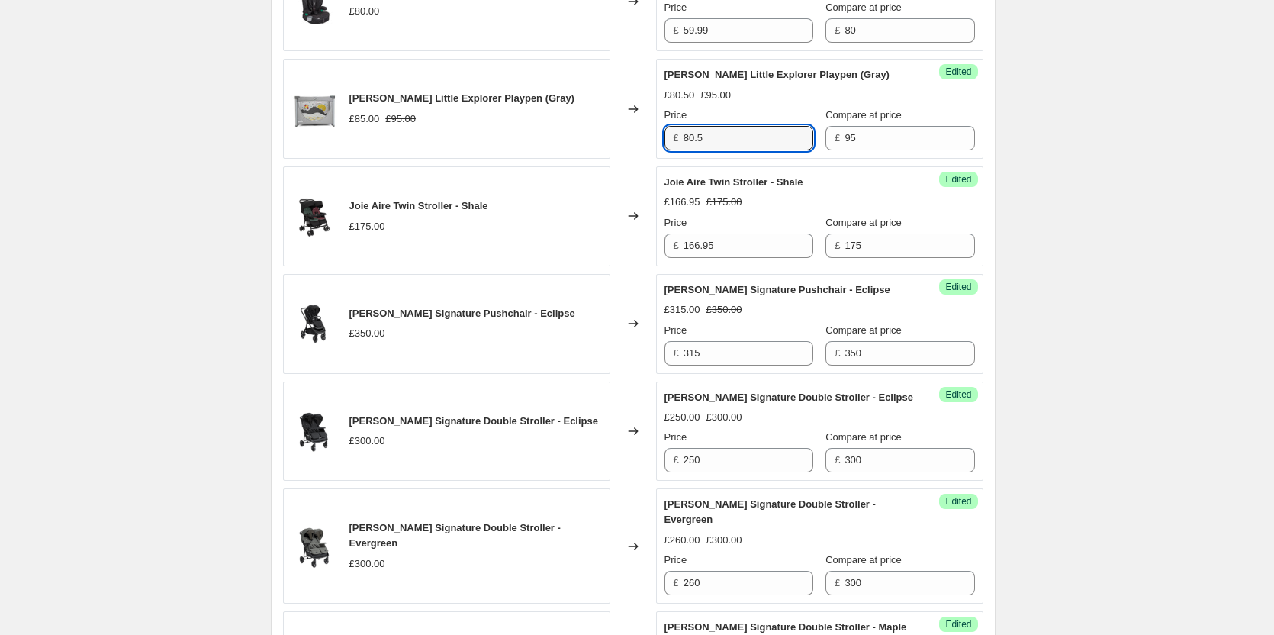
click at [614, 130] on div "[PERSON_NAME] Little Explorer Playpen (Gray) £85.00 £95.00 Changed to Success E…" at bounding box center [633, 109] width 700 height 100
type input "85"
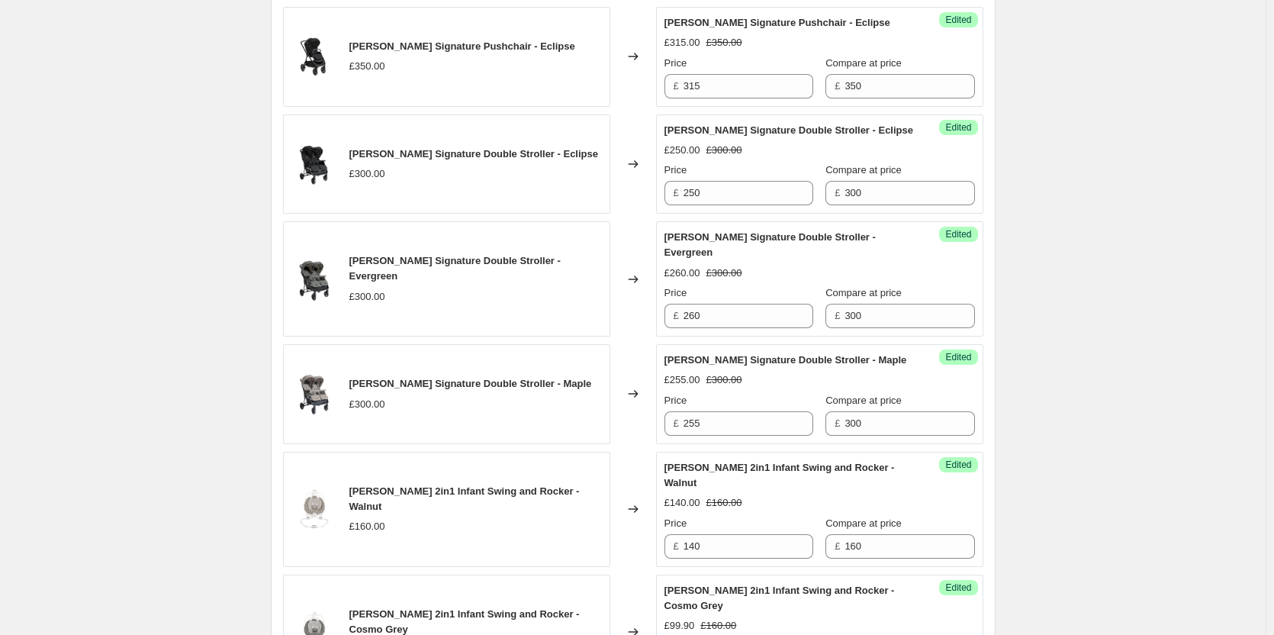
scroll to position [990, 0]
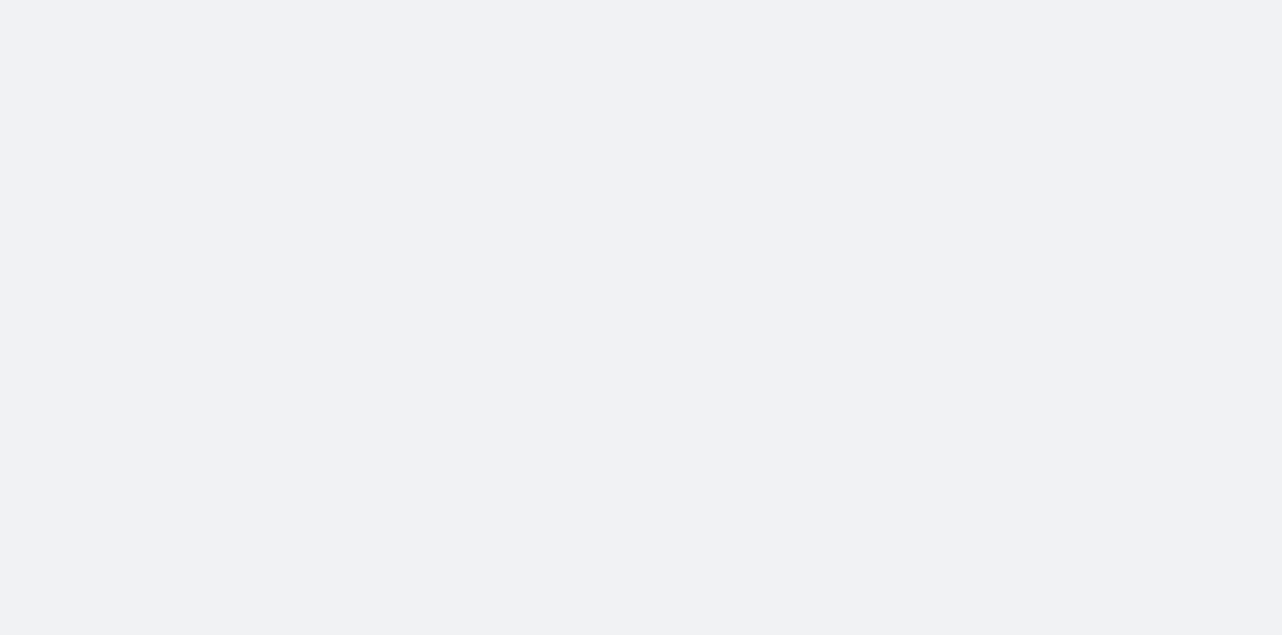
select select "percentage"
